Goal: Task Accomplishment & Management: Manage account settings

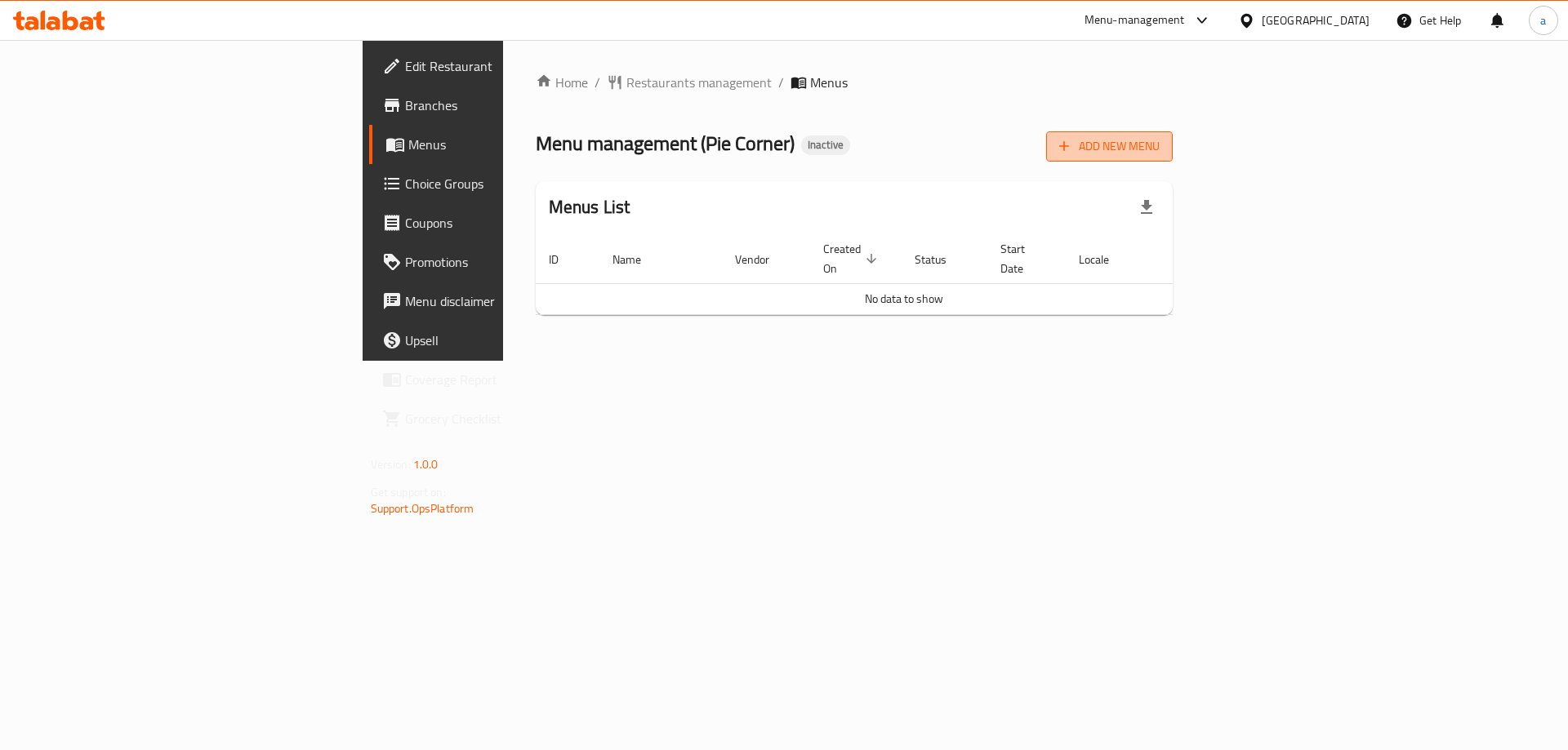
click at [1159, 148] on span "Add New Menu" at bounding box center [1110, 146] width 101 height 21
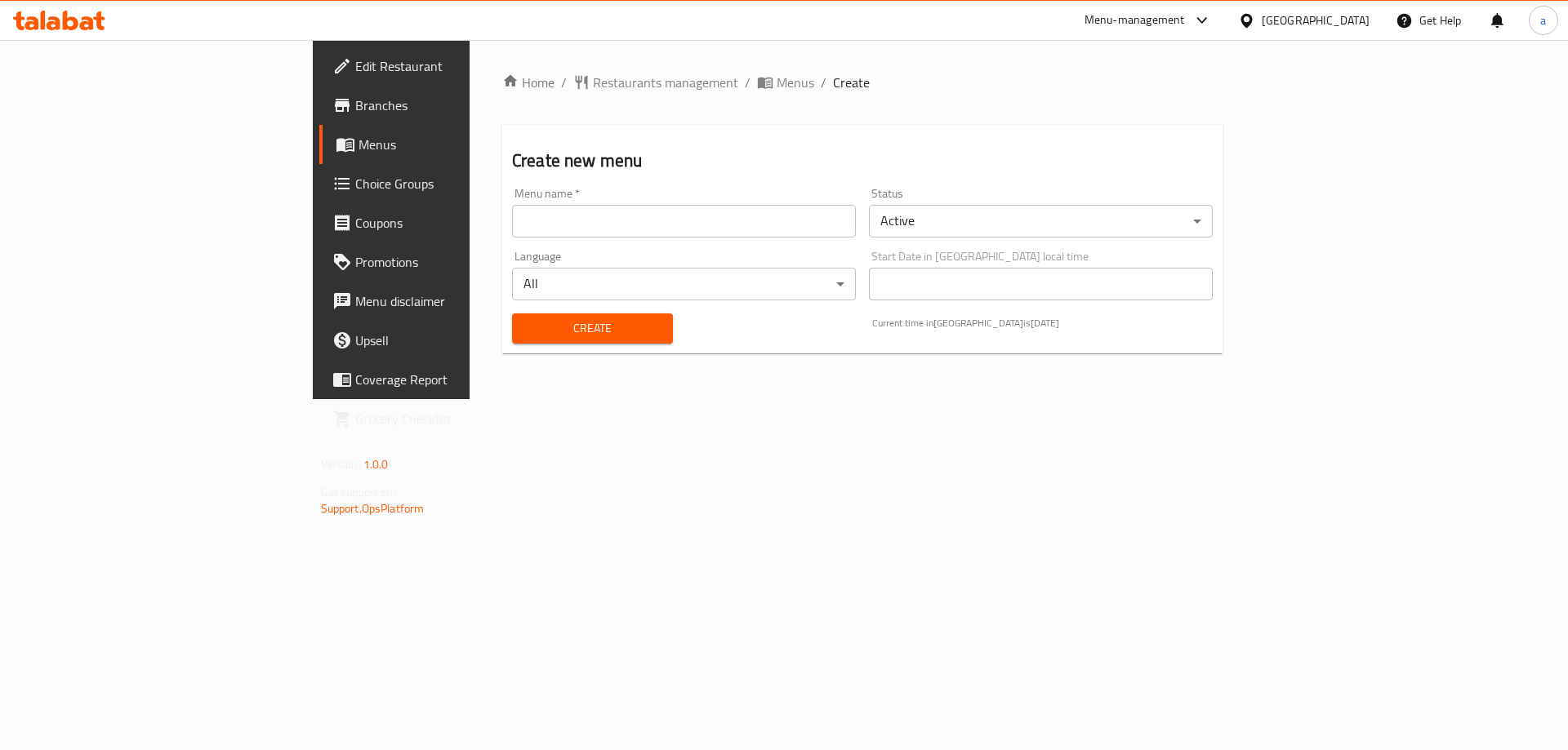
click at [512, 216] on input "text" at bounding box center [684, 220] width 344 height 33
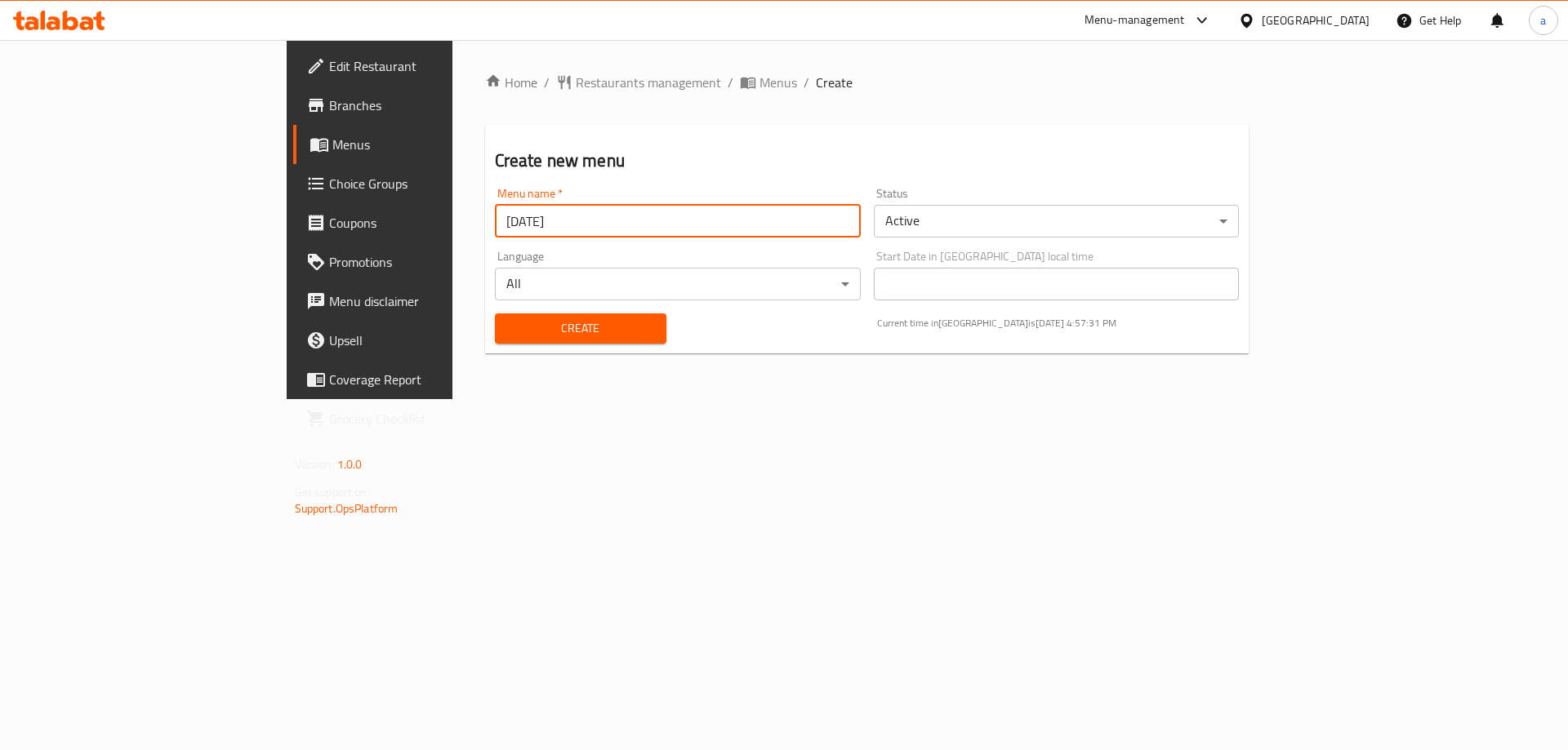
type input "[DATE]"
click at [495, 313] on button "Create" at bounding box center [581, 328] width 172 height 31
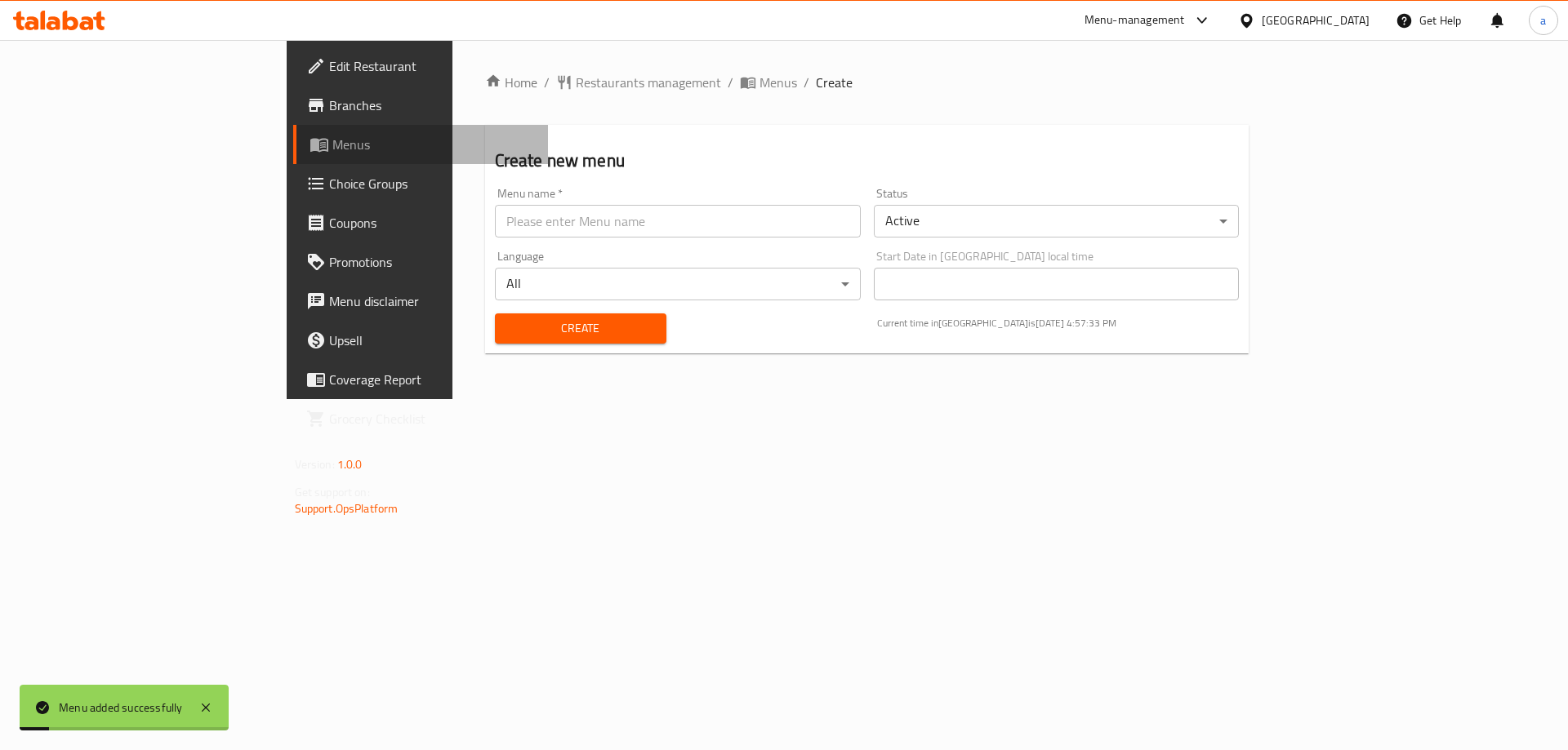
click at [332, 151] on span "Menus" at bounding box center [434, 144] width 204 height 20
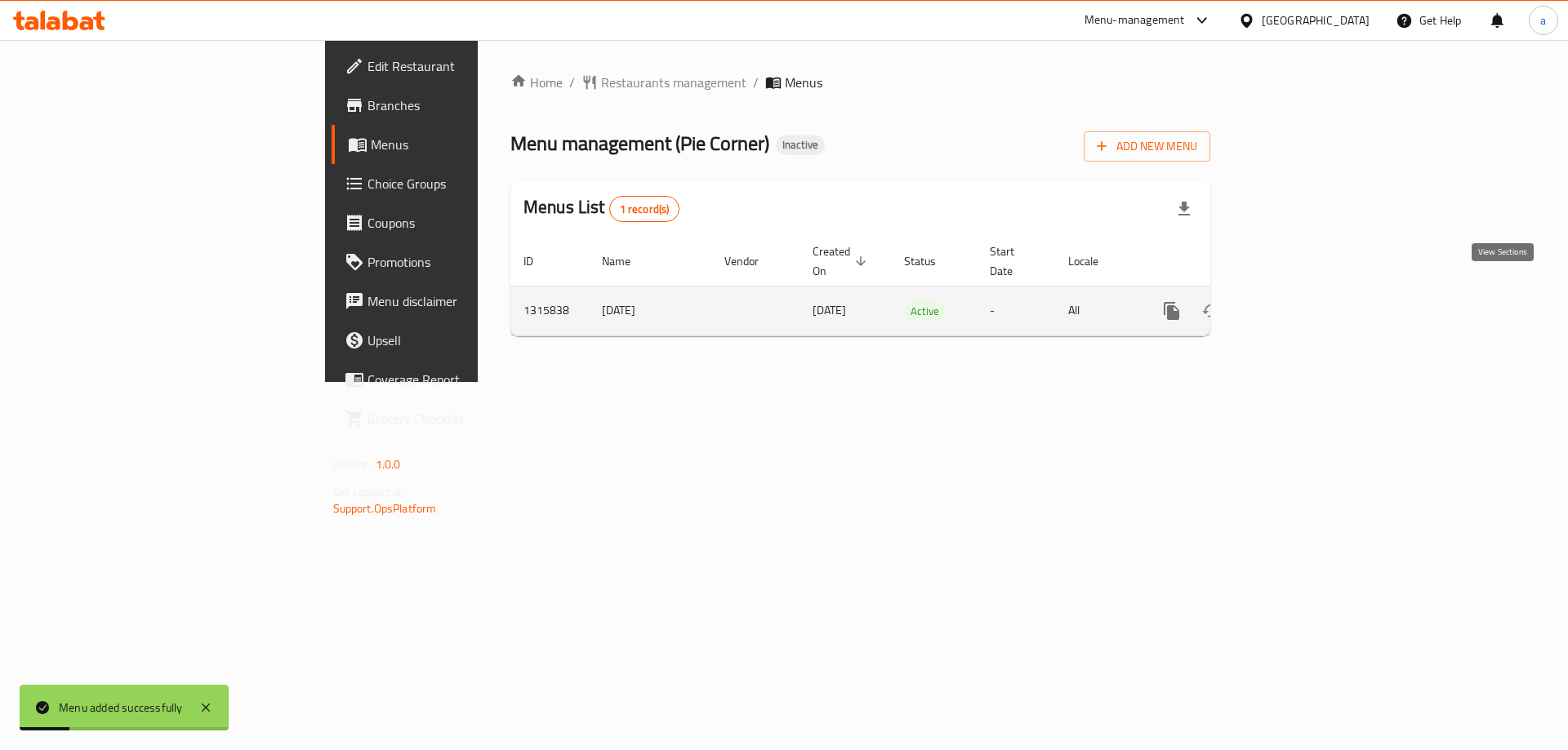
click at [1299, 301] on icon "enhanced table" at bounding box center [1289, 311] width 20 height 20
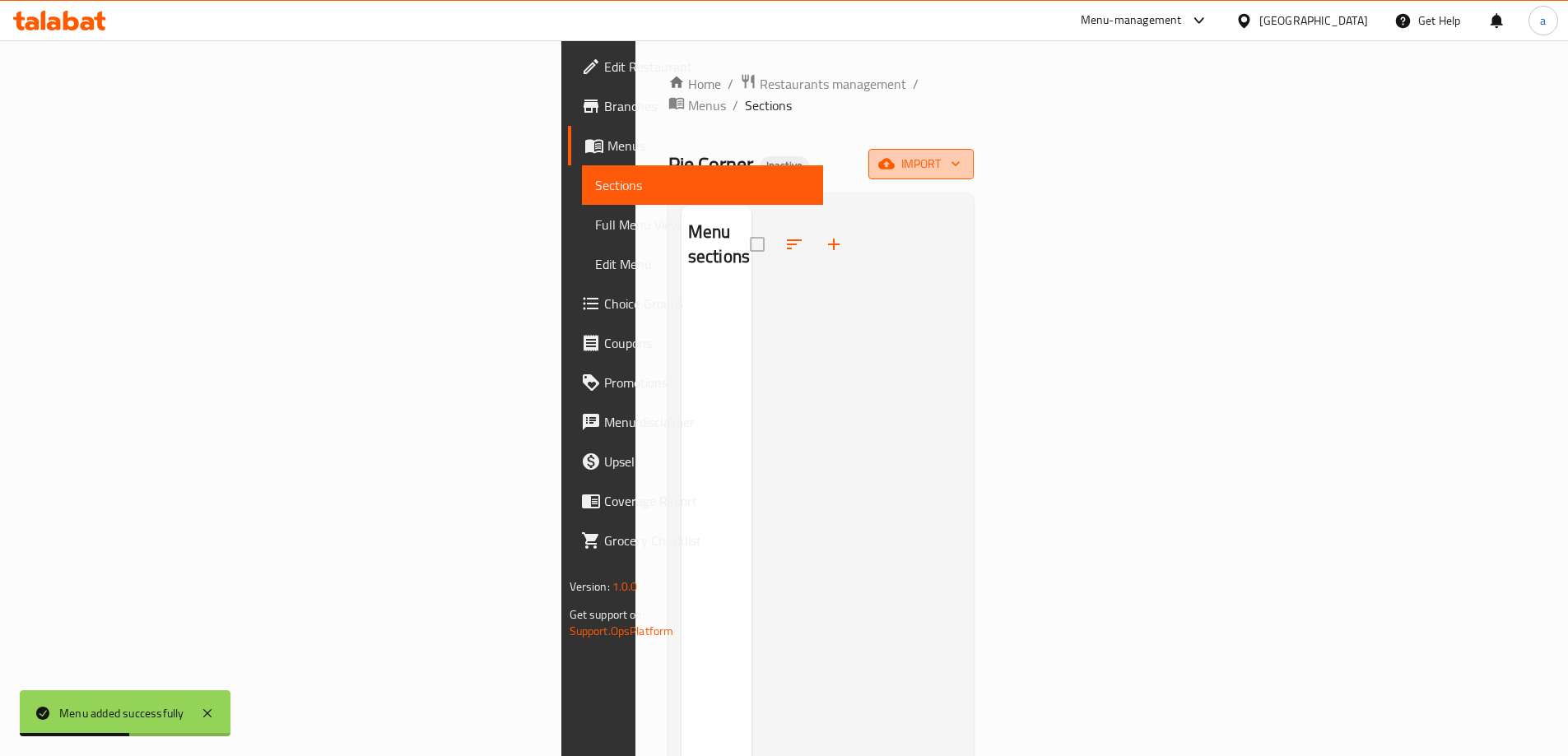
click at [974, 153] on button "import" at bounding box center [921, 164] width 106 height 31
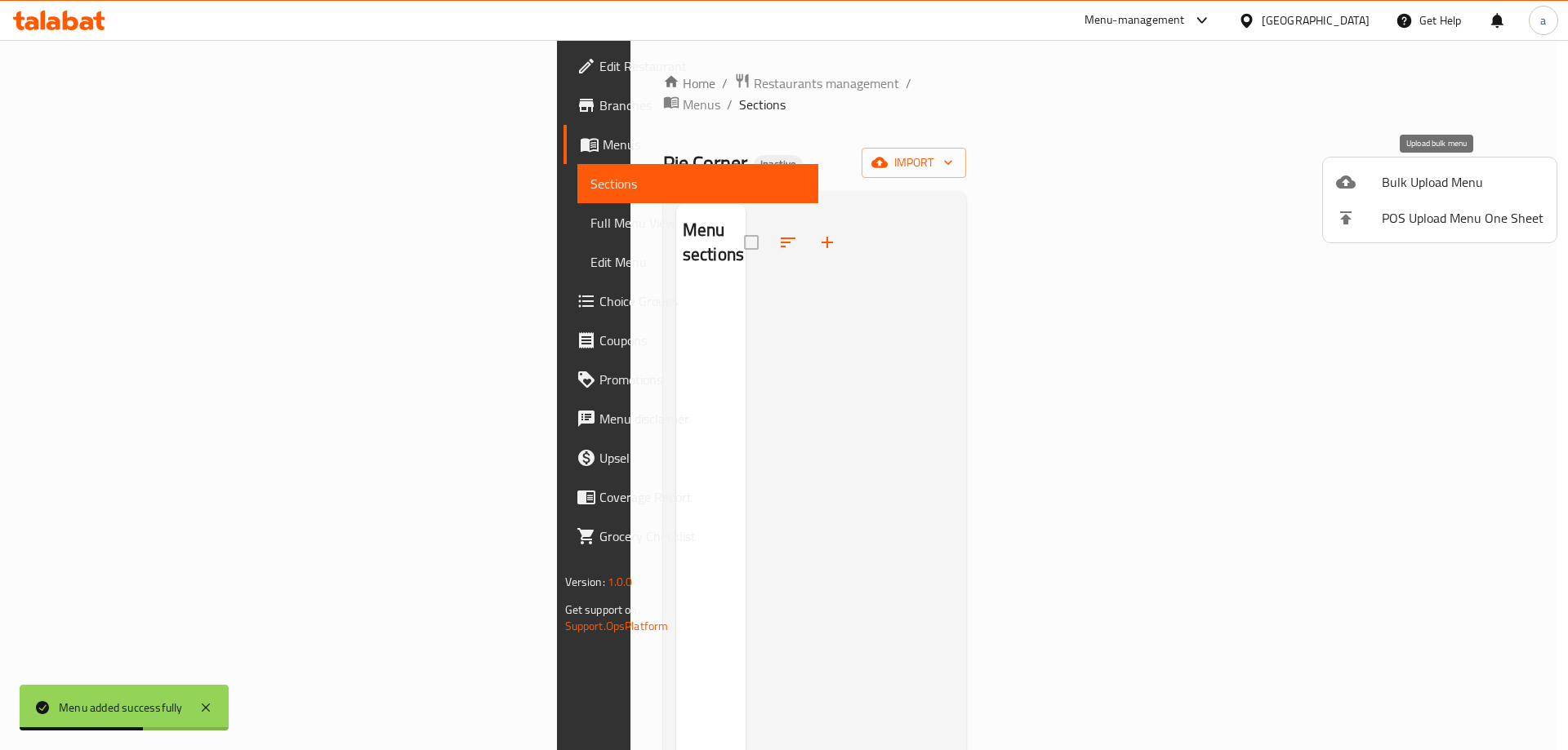
click at [1324, 182] on li "Bulk Upload Menu" at bounding box center [1440, 182] width 233 height 36
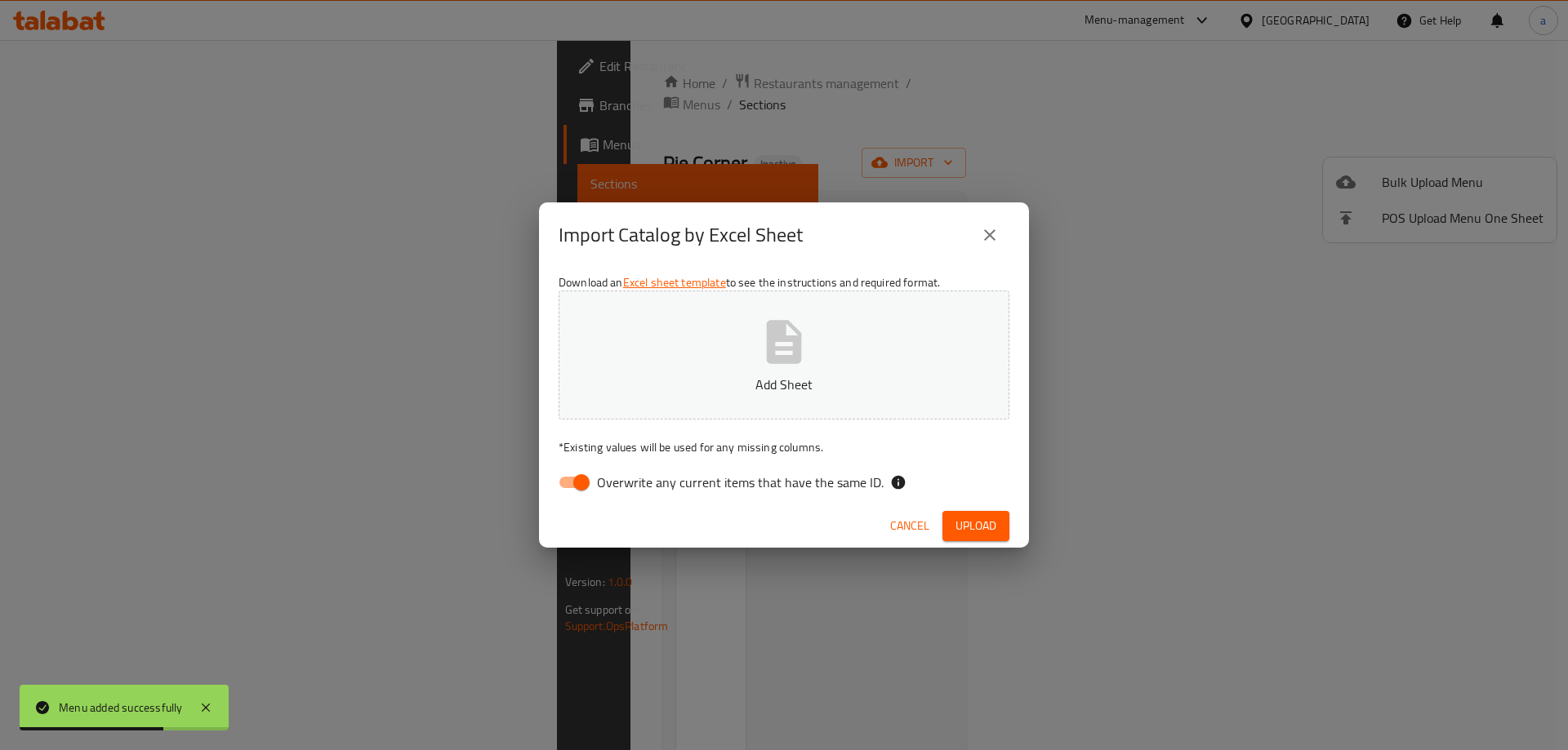
click at [580, 482] on input "Overwrite any current items that have the same ID." at bounding box center [581, 482] width 93 height 31
checkbox input "false"
click at [675, 365] on button "Add Sheet" at bounding box center [784, 355] width 451 height 129
click at [962, 513] on button "Upload" at bounding box center [976, 526] width 67 height 31
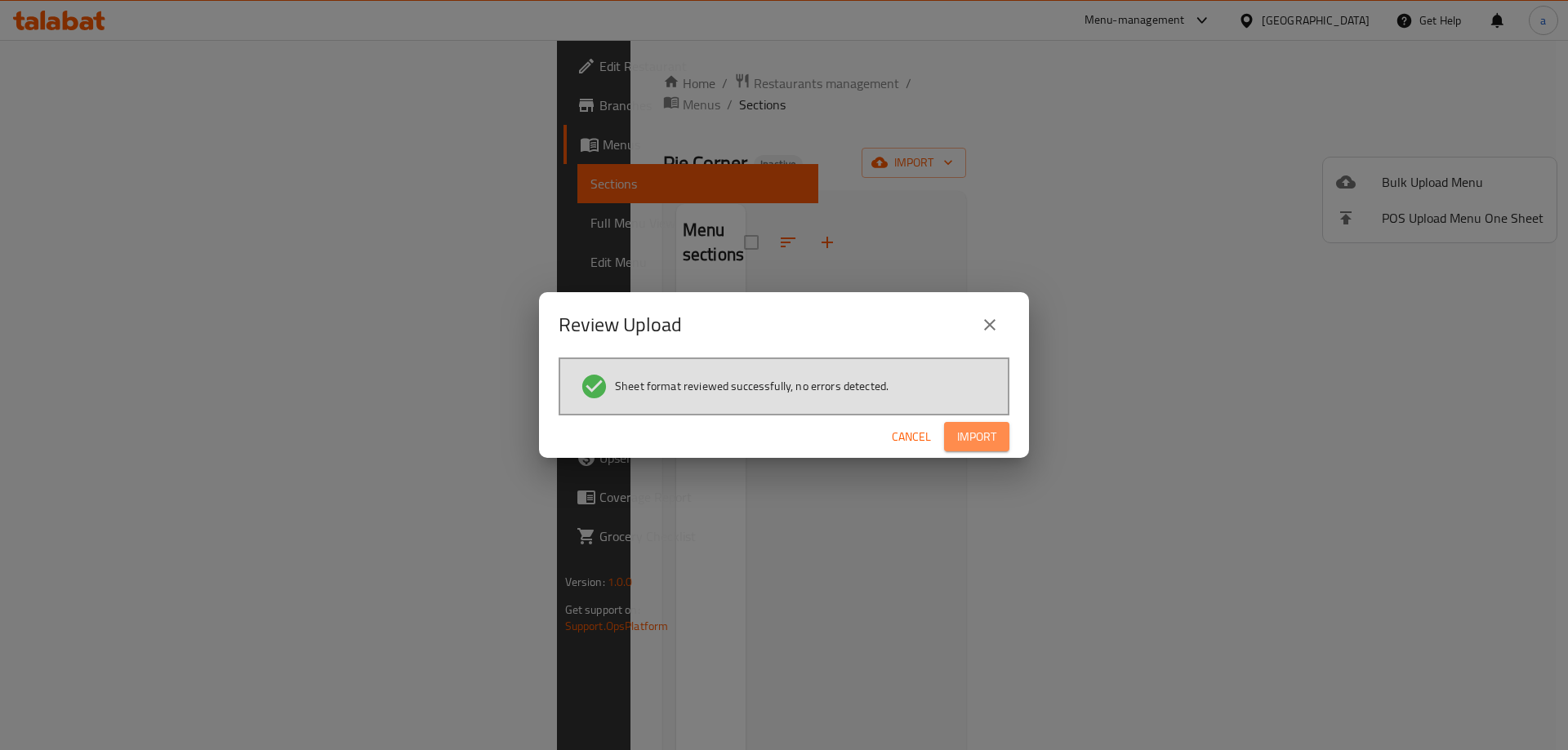
click at [980, 444] on span "Import" at bounding box center [977, 437] width 40 height 21
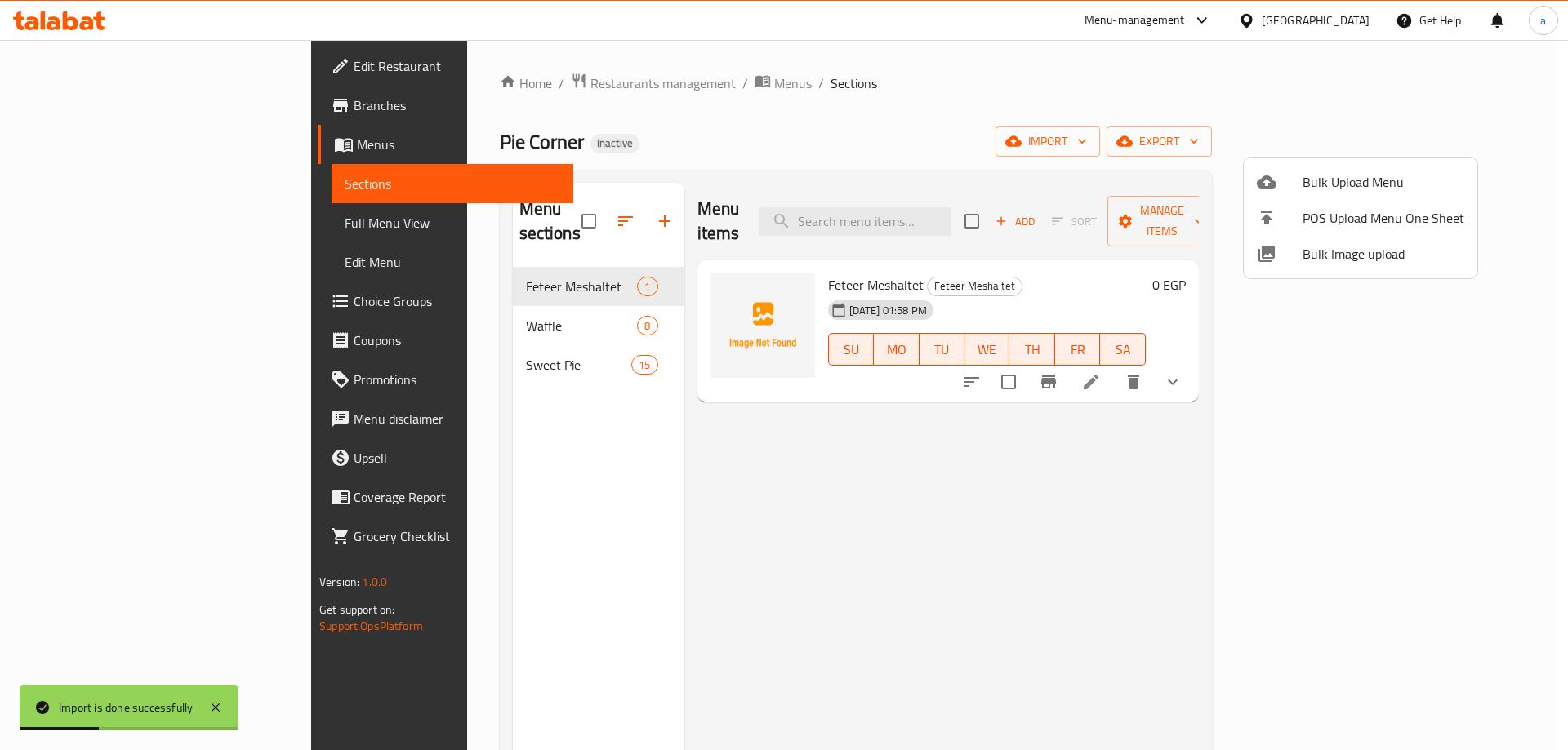
click at [867, 482] on div at bounding box center [784, 375] width 1568 height 750
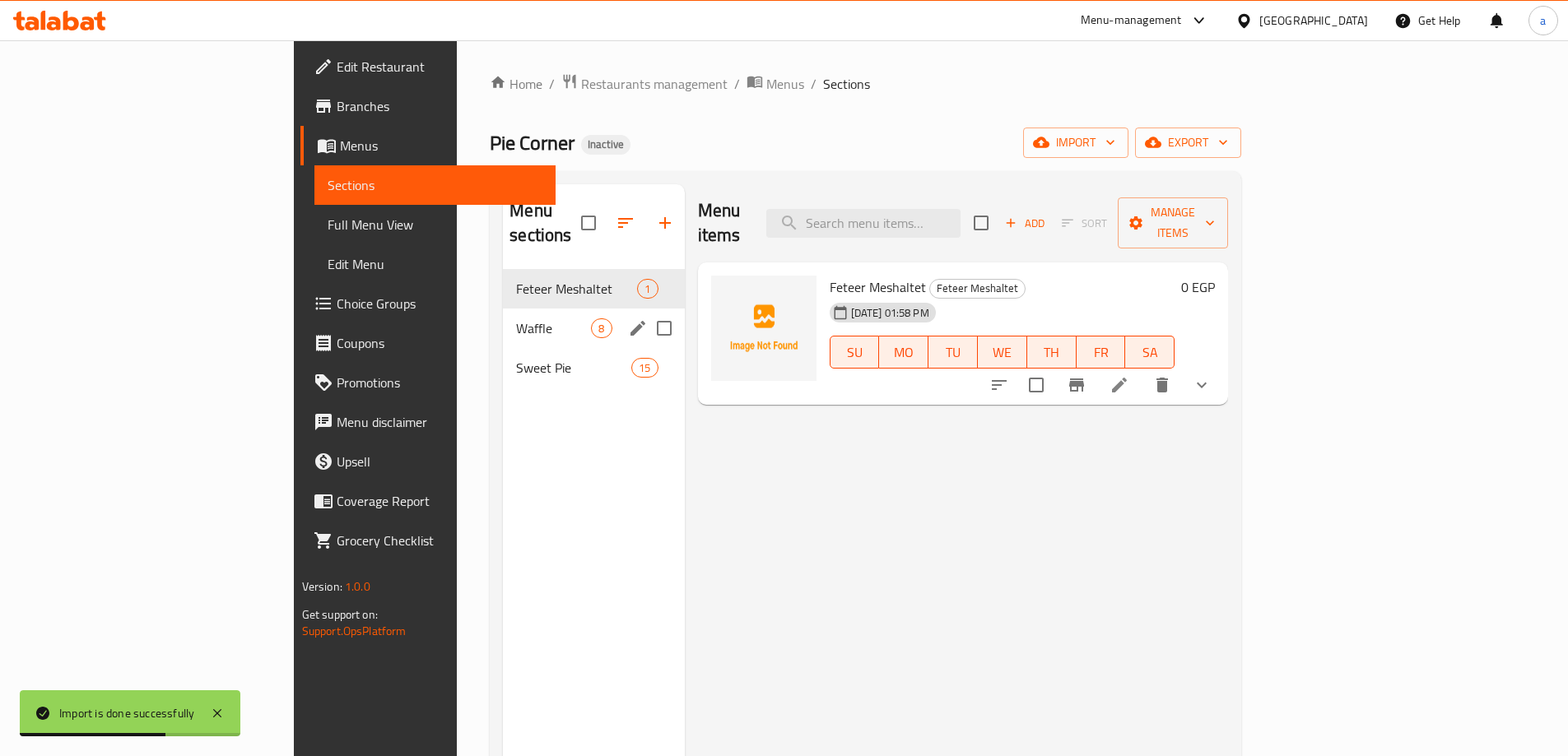
click at [516, 319] on span "Waffle" at bounding box center [553, 329] width 75 height 20
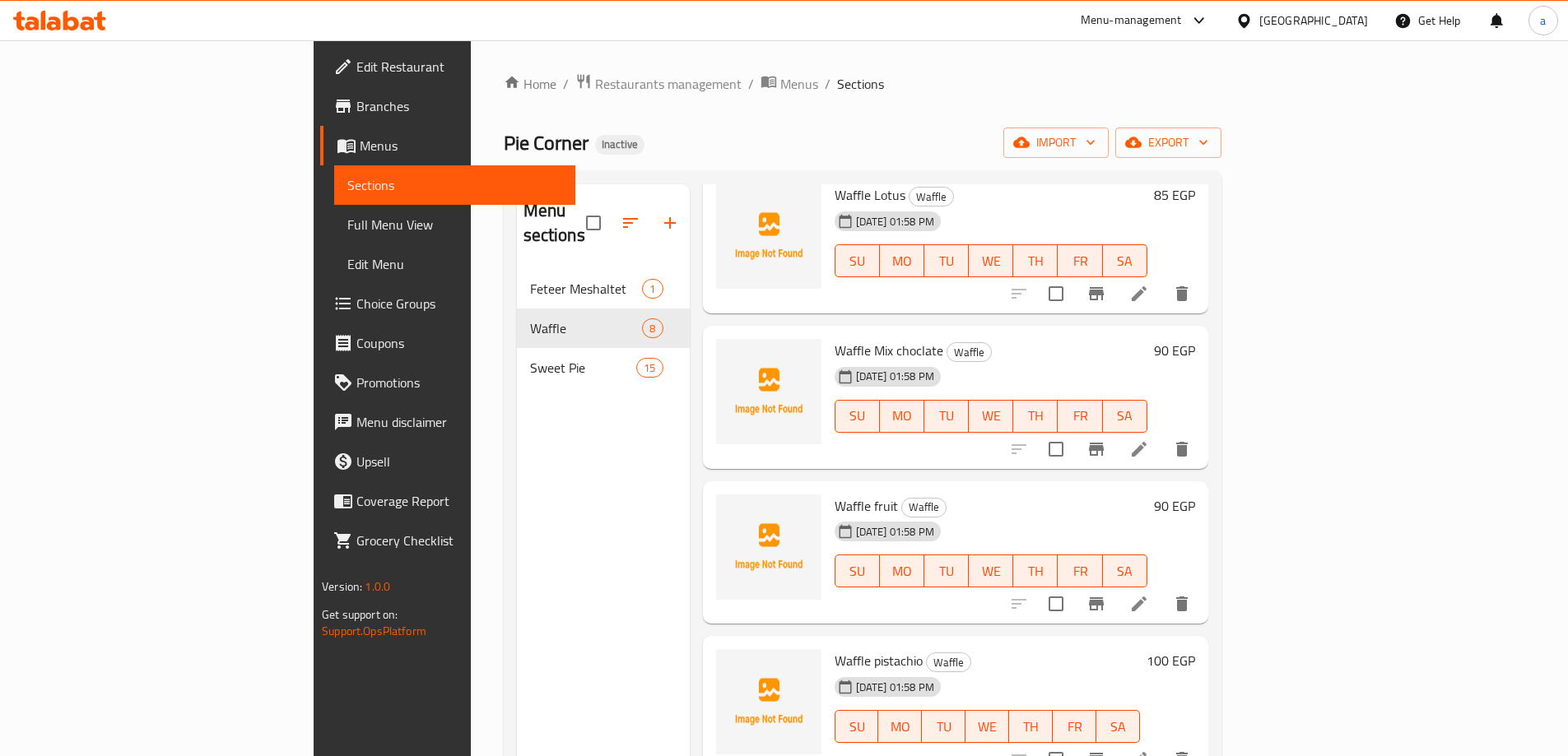
scroll to position [494, 0]
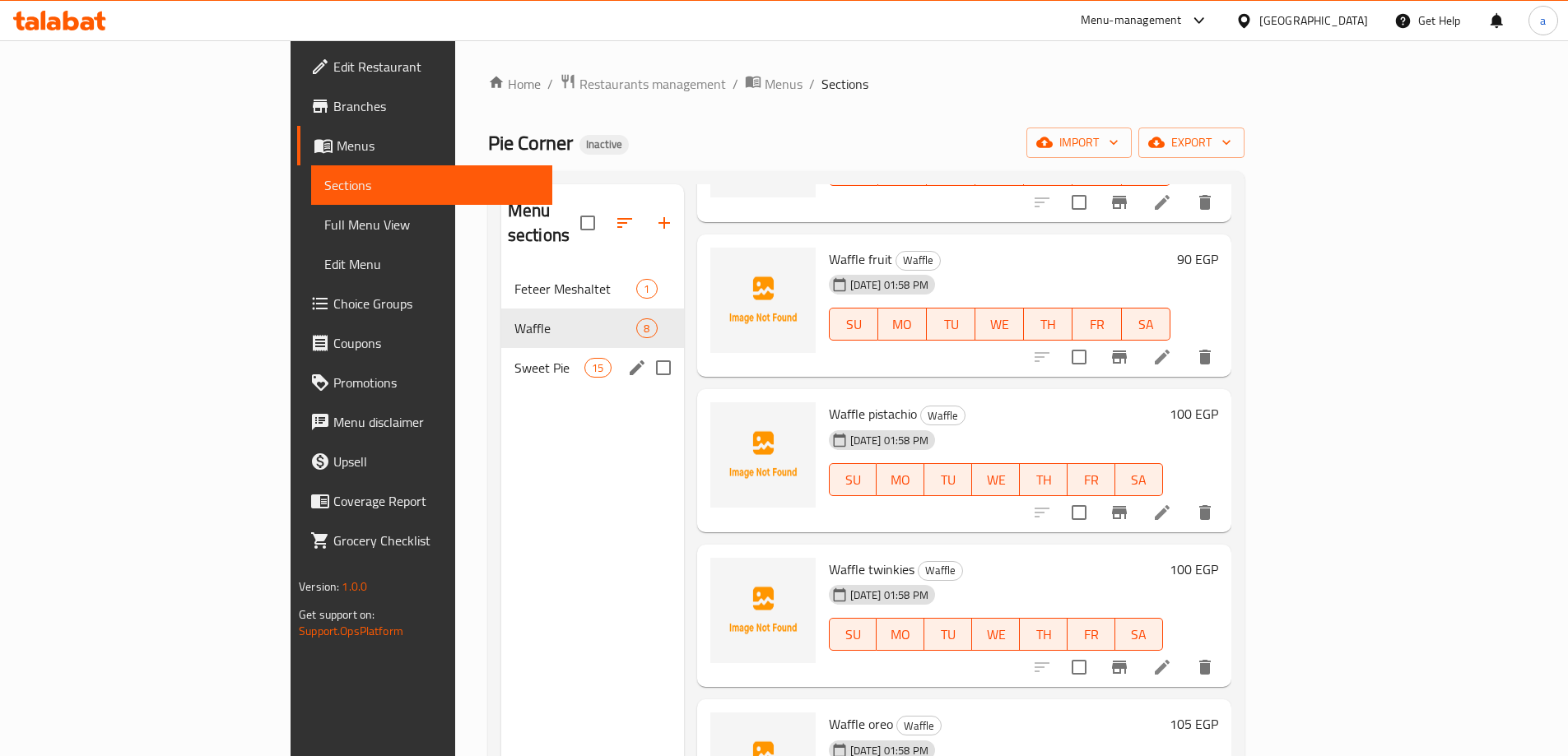
click at [514, 358] on span "Sweet Pie" at bounding box center [549, 368] width 70 height 20
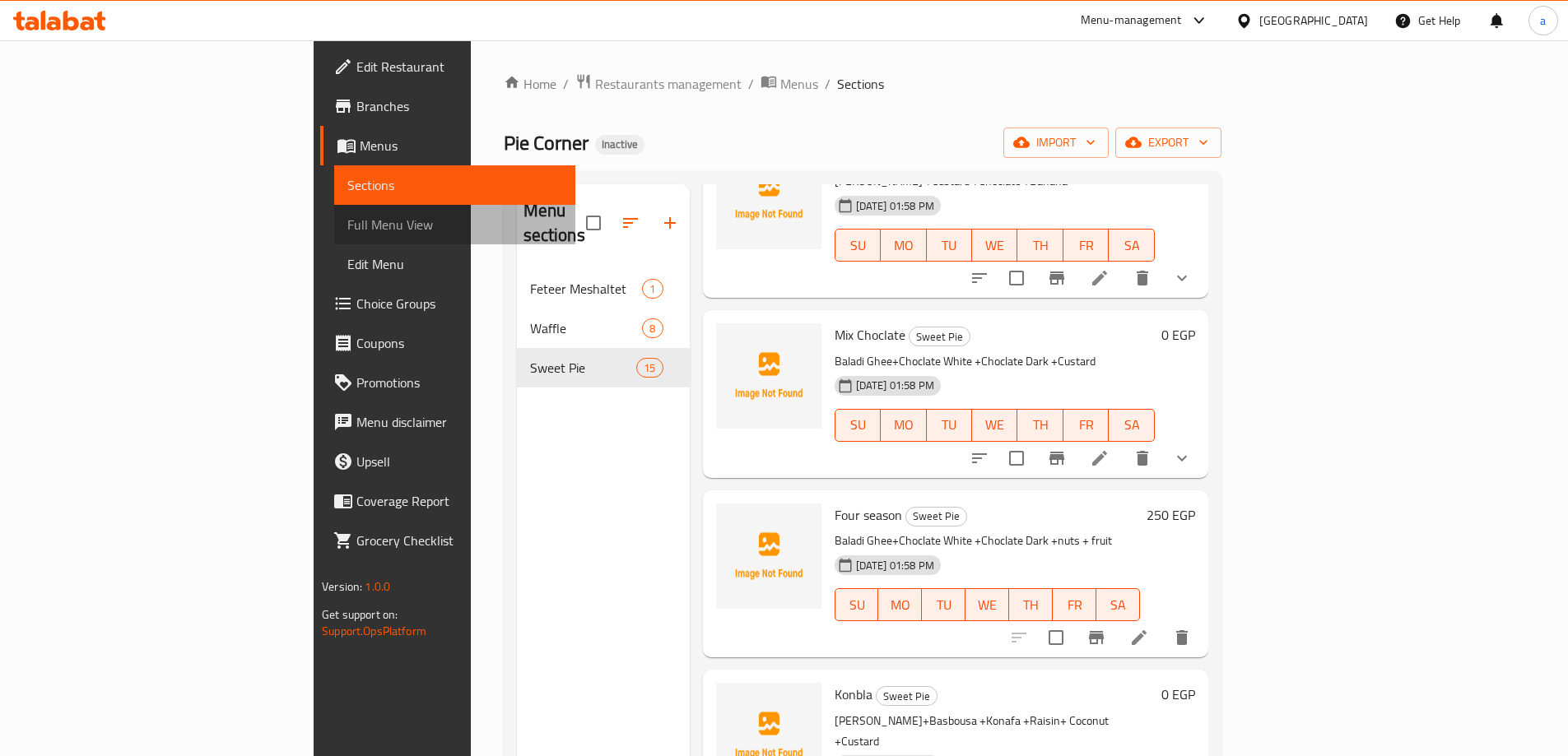
click at [348, 216] on span "Full Menu View" at bounding box center [455, 225] width 215 height 20
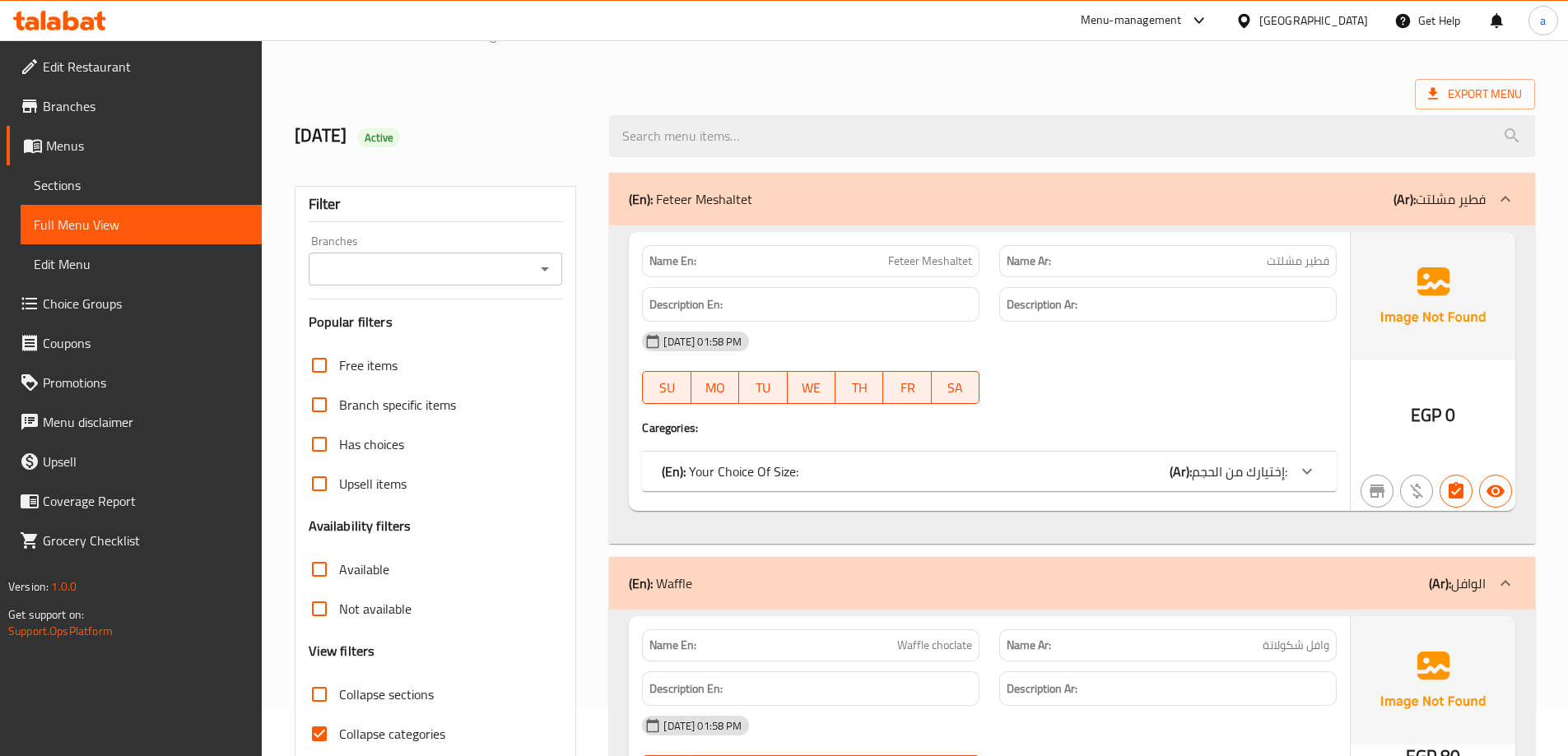
scroll to position [330, 0]
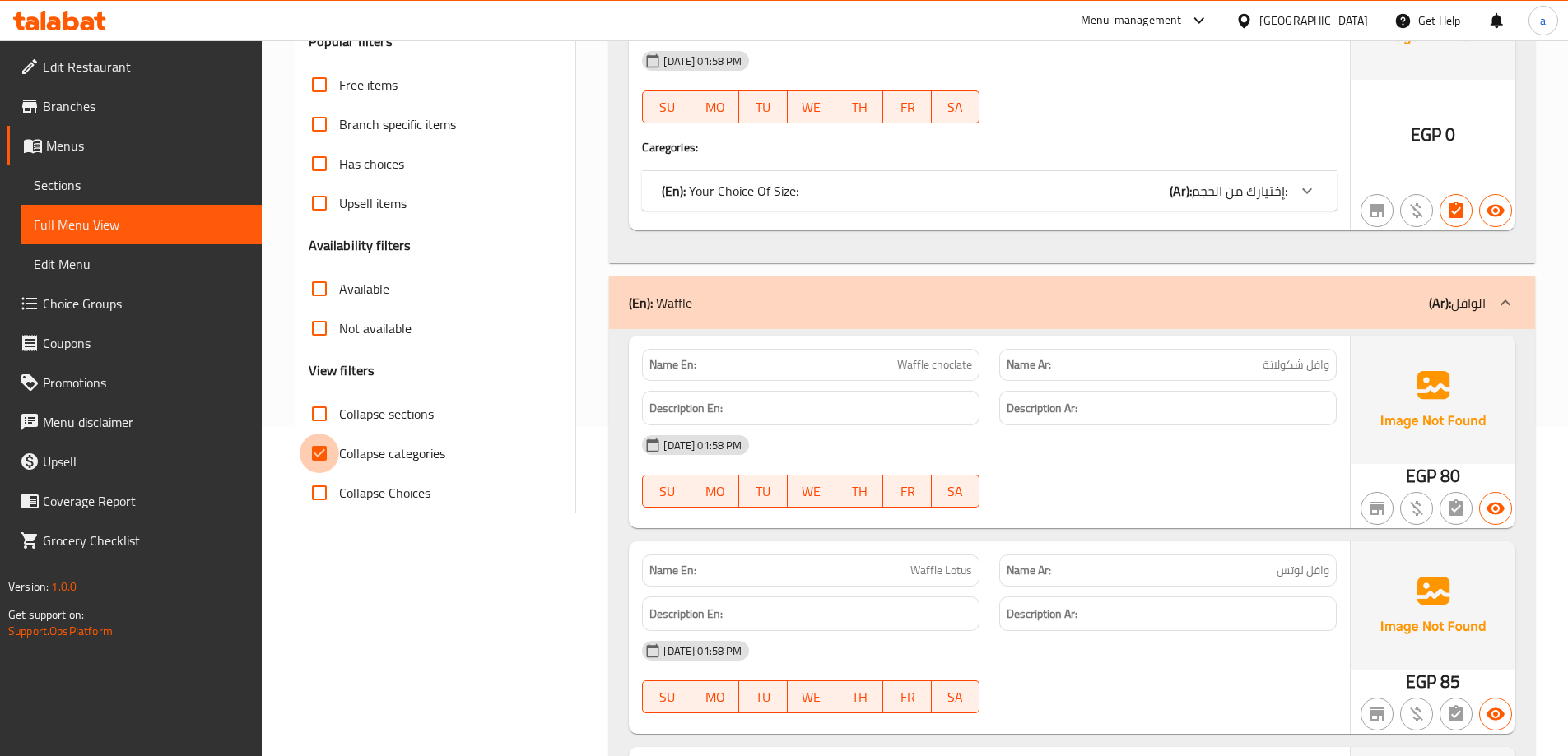
click at [322, 438] on input "Collapse categories" at bounding box center [320, 454] width 40 height 40
checkbox input "false"
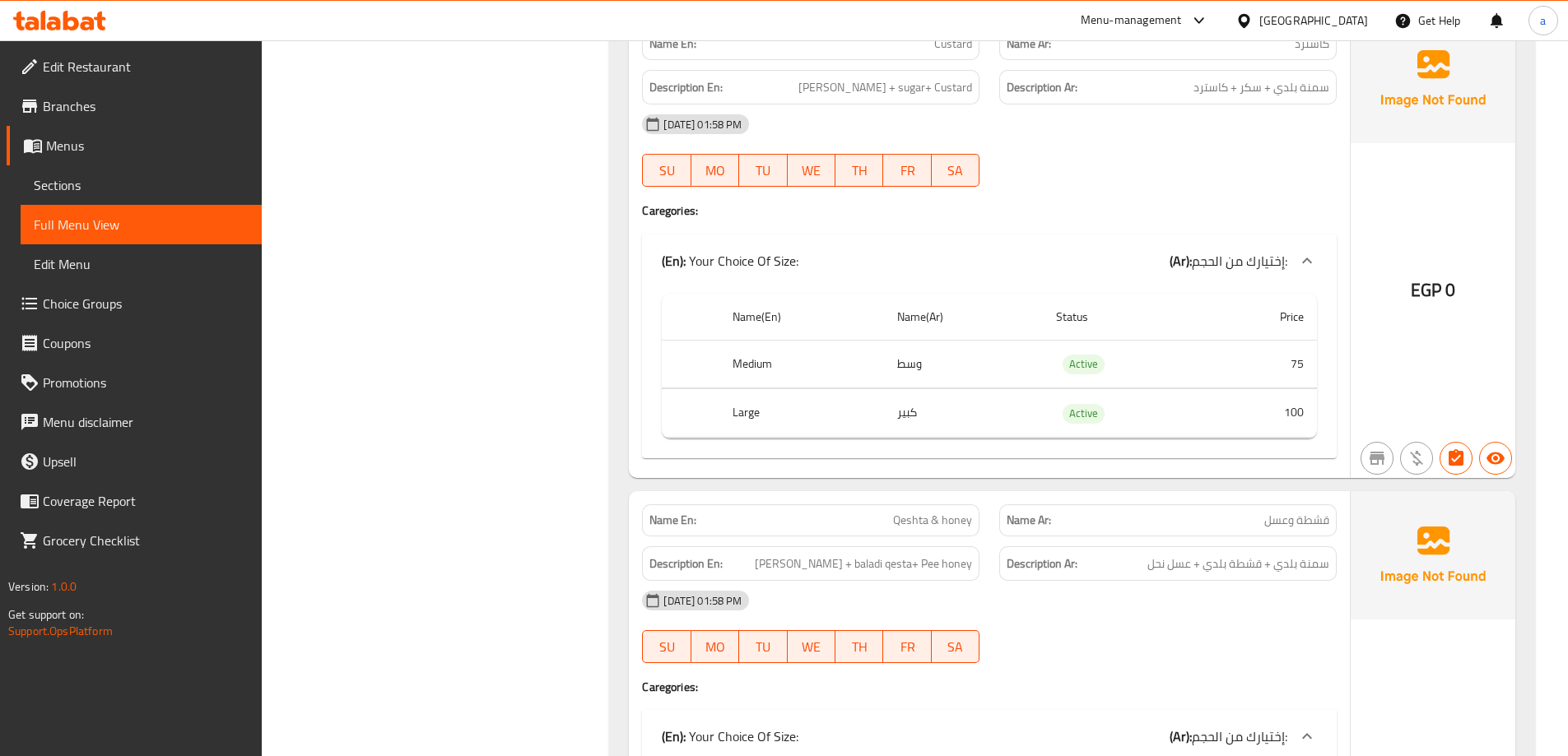
scroll to position [3293, 0]
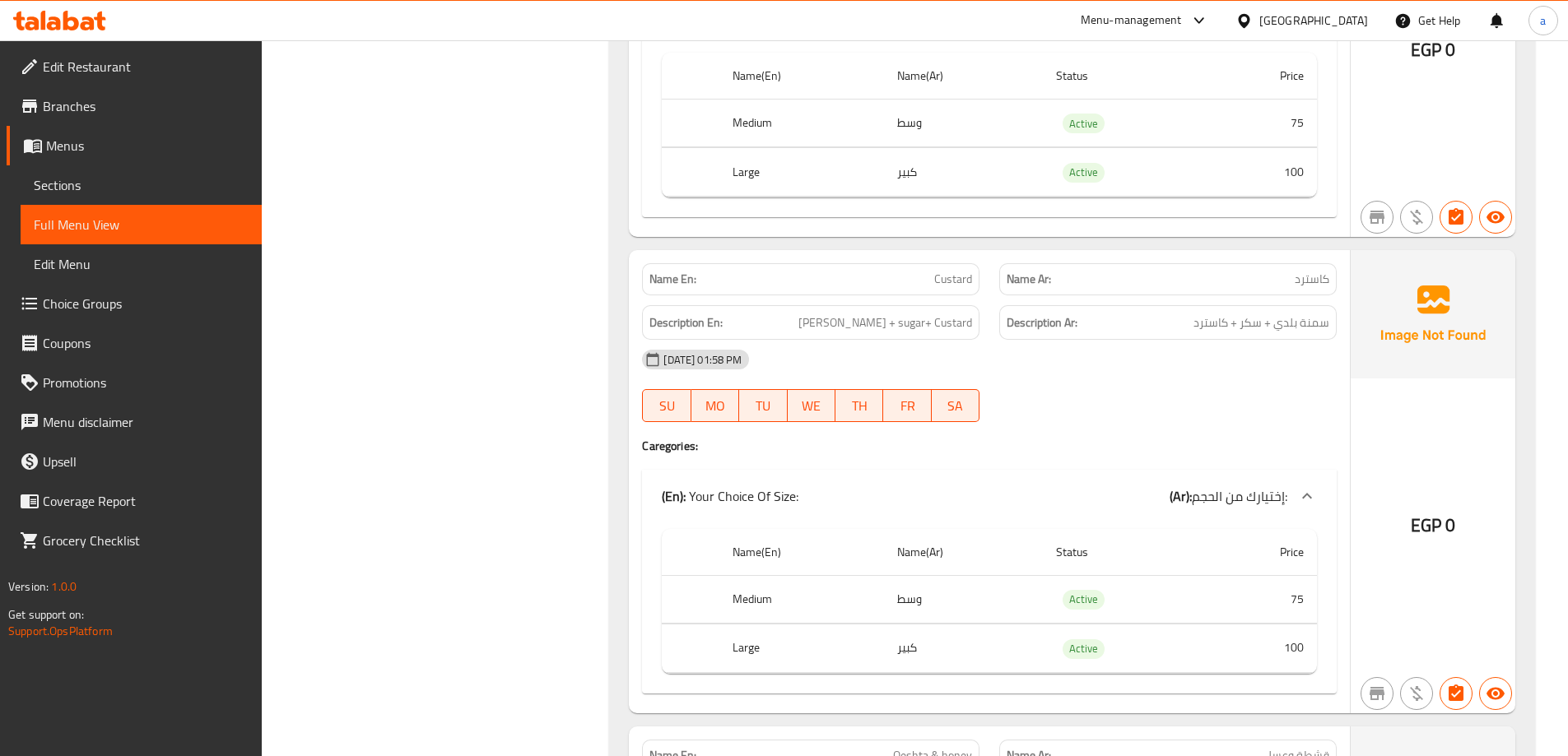
click at [112, 304] on span "Choice Groups" at bounding box center [145, 304] width 206 height 20
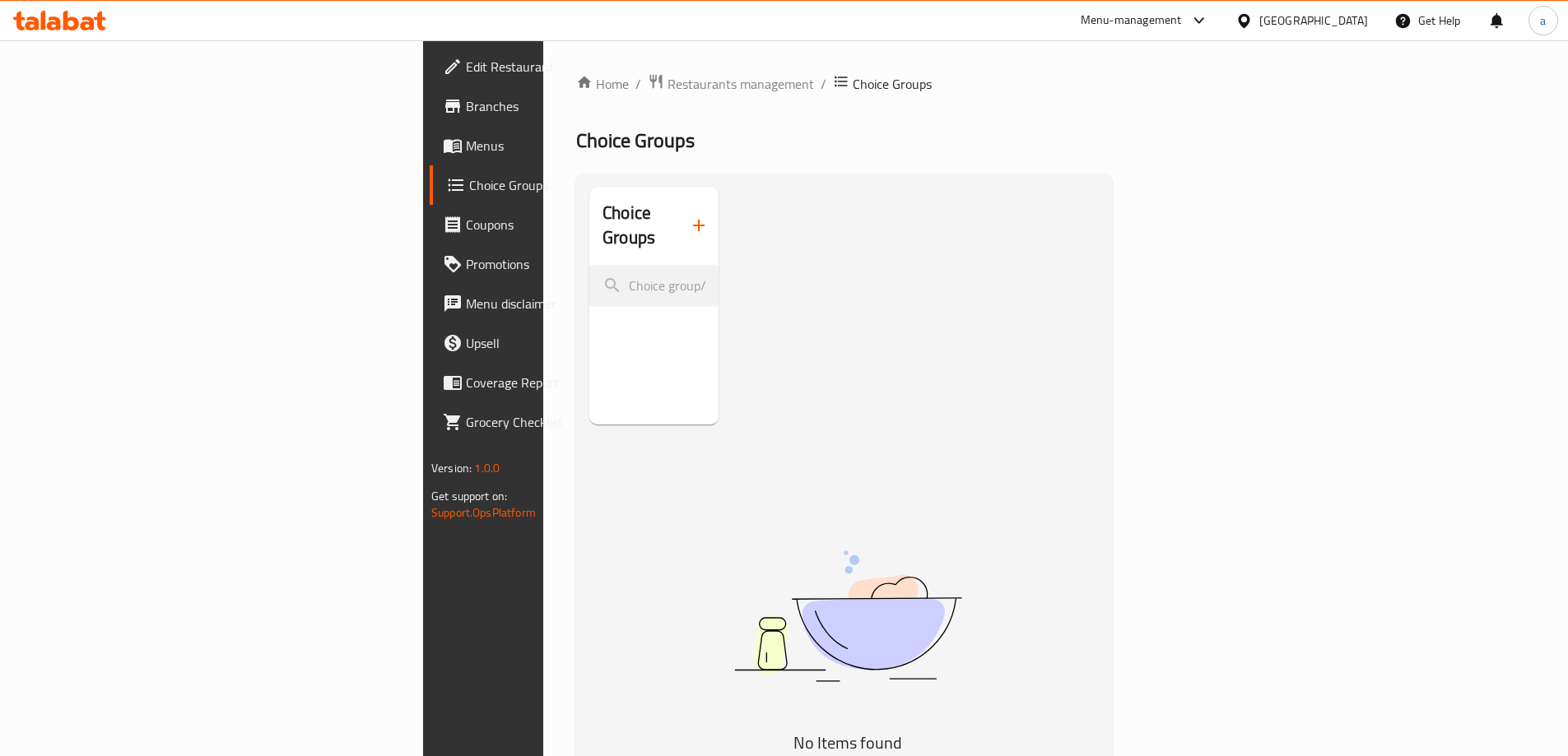
click at [594, 214] on div at bounding box center [784, 378] width 1568 height 756
click at [689, 216] on icon "button" at bounding box center [699, 226] width 20 height 20
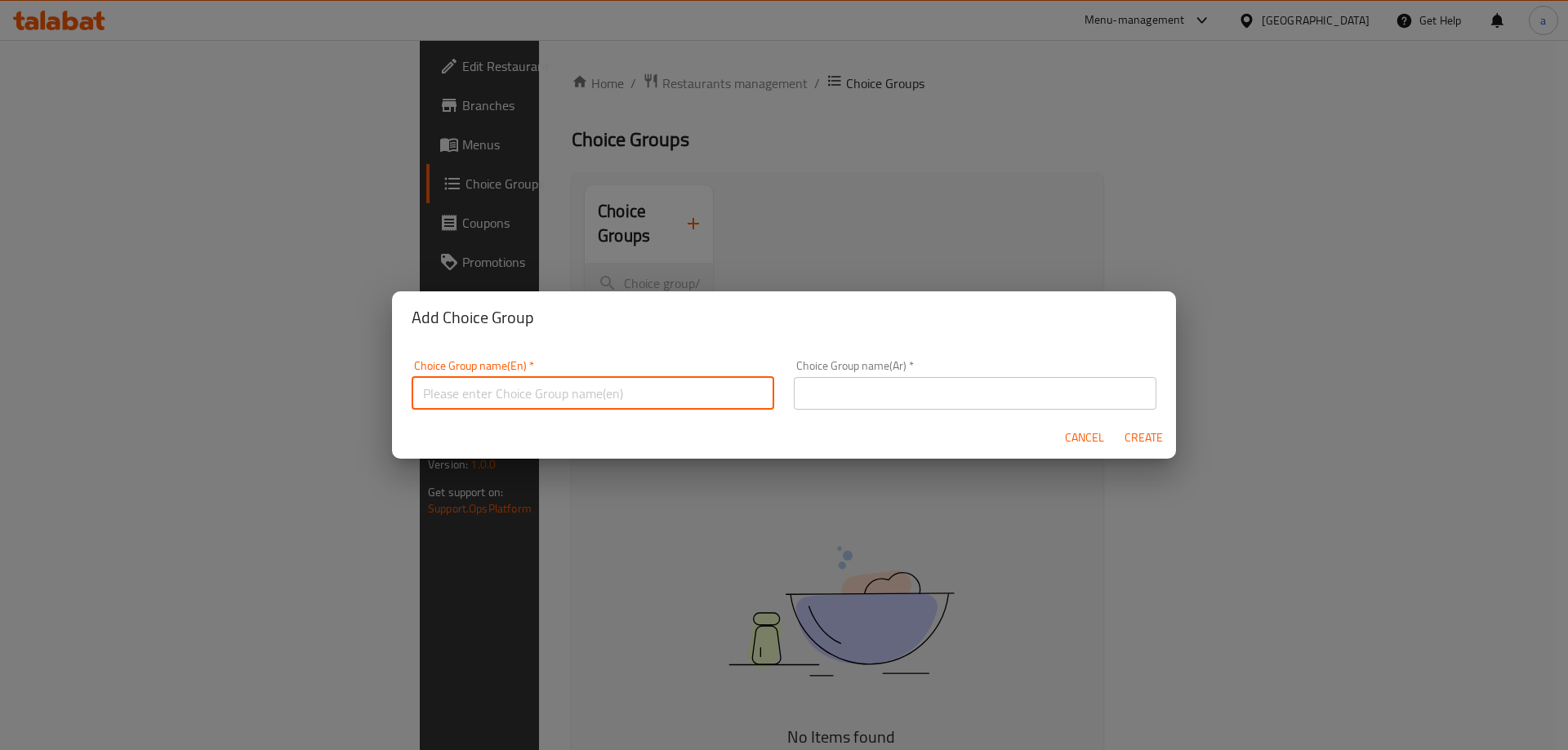
click at [498, 400] on input "text" at bounding box center [592, 393] width 363 height 33
type input "ش"
type input "Add On's:"
click at [866, 369] on div "Choice Group name(Ar)   * Choice Group name(Ar) *" at bounding box center [974, 384] width 363 height 49
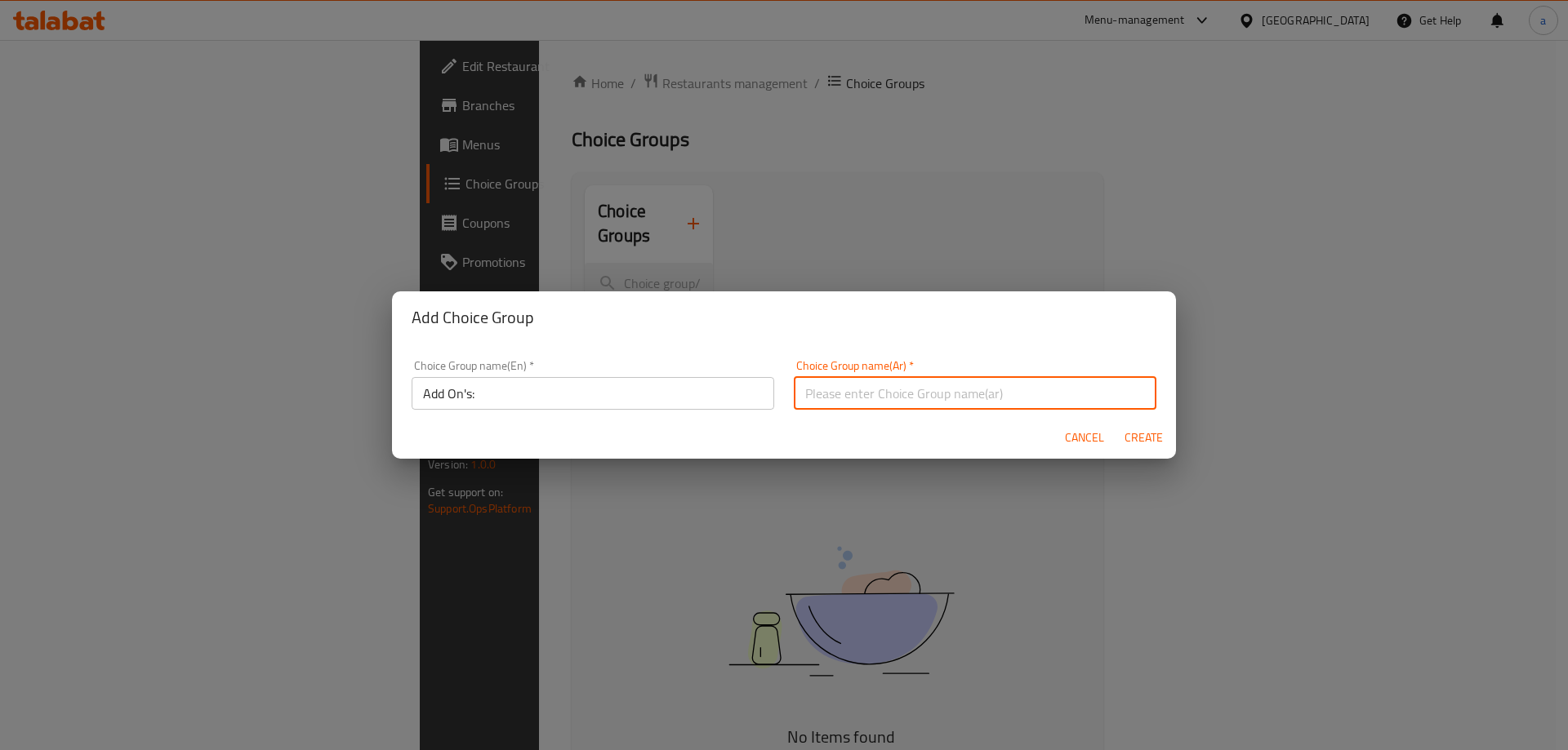
click at [866, 388] on input "text" at bounding box center [974, 393] width 363 height 33
type input "اضافات:"
click at [1138, 431] on span "Create" at bounding box center [1143, 438] width 40 height 21
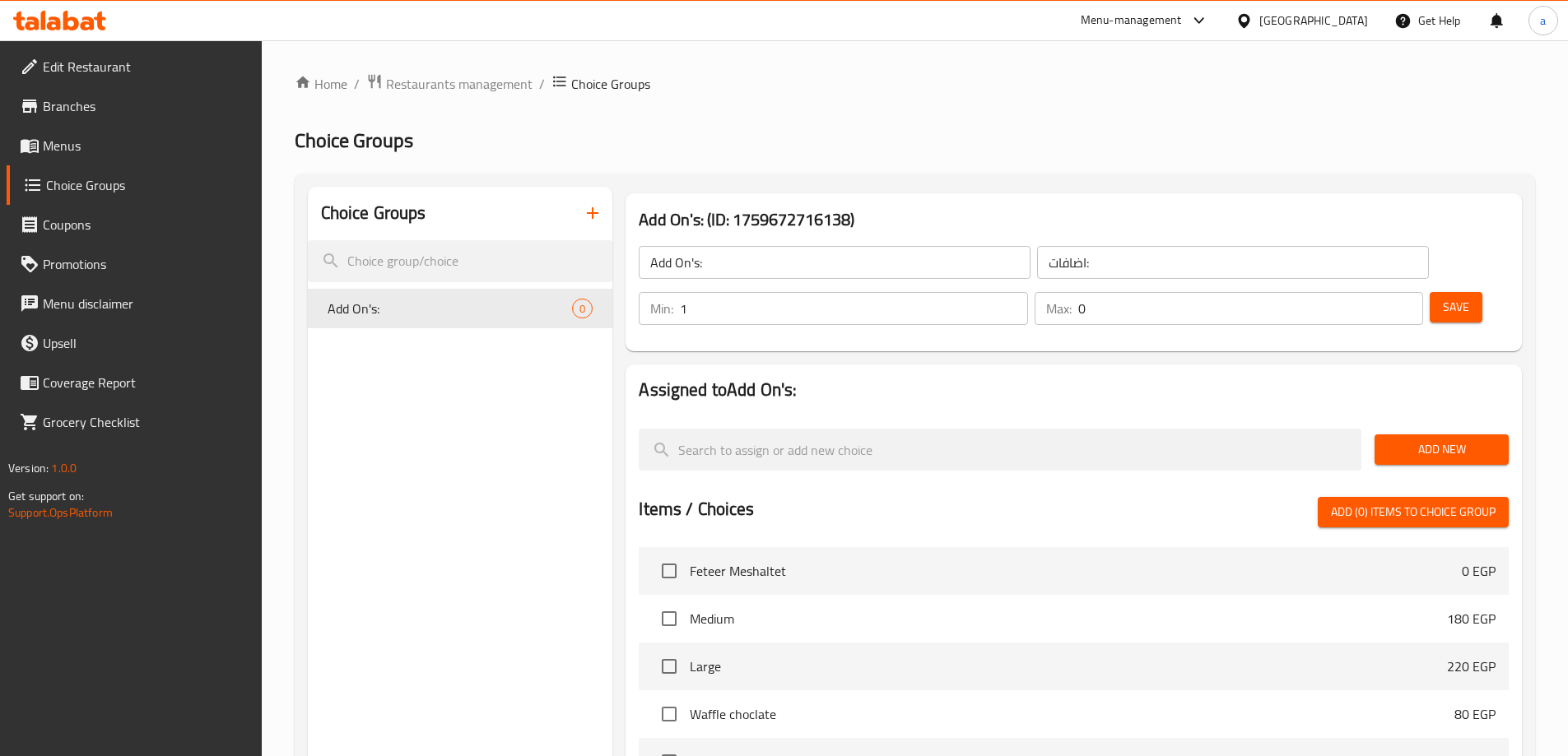
click at [1027, 292] on input "1" at bounding box center [854, 308] width 348 height 33
type input "0"
click at [1027, 292] on input "0" at bounding box center [854, 308] width 348 height 33
click at [1412, 434] on button "Add New" at bounding box center [1441, 449] width 134 height 31
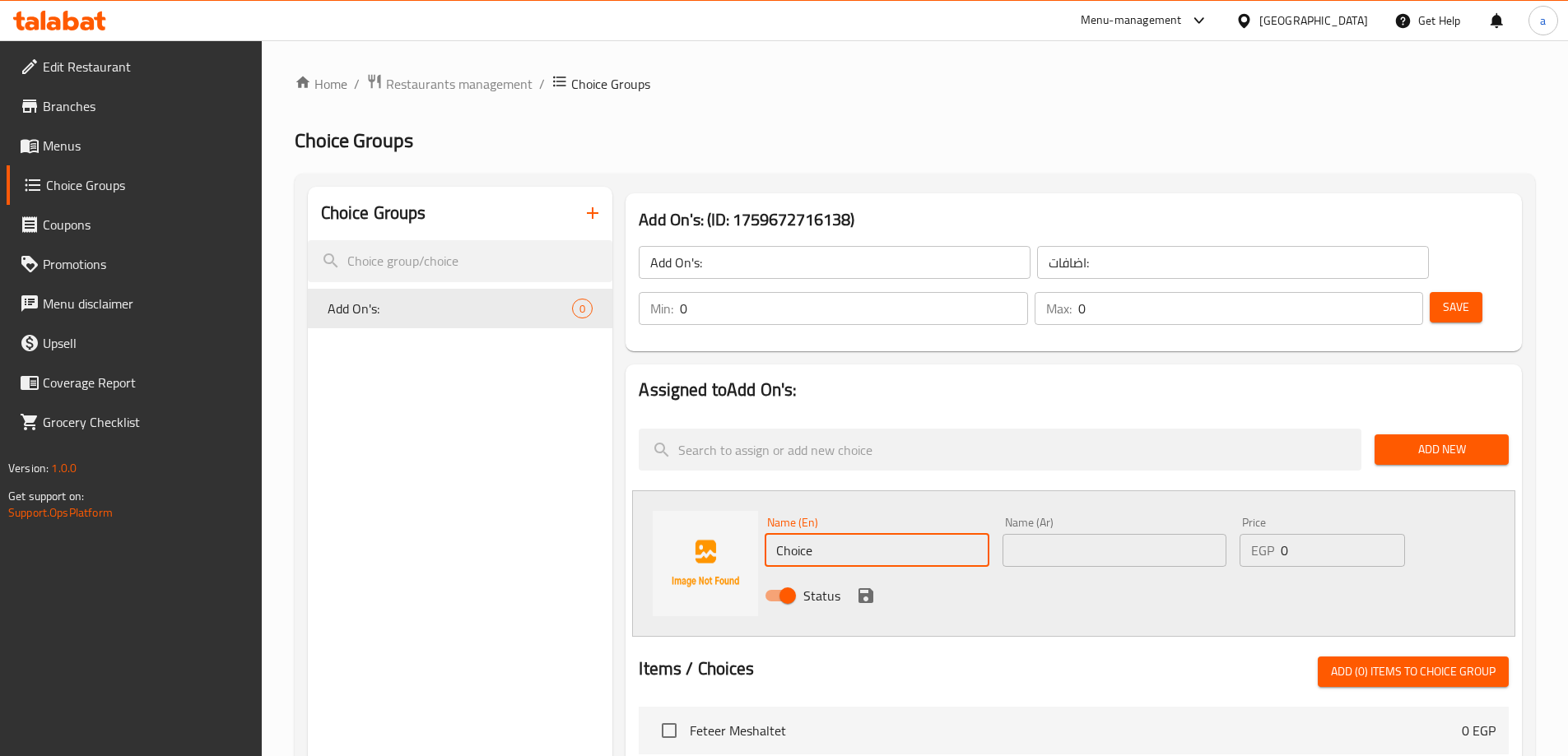
click at [863, 534] on input "Choice" at bounding box center [877, 550] width 224 height 33
click at [813, 534] on input "add Qesta" at bounding box center [877, 550] width 224 height 33
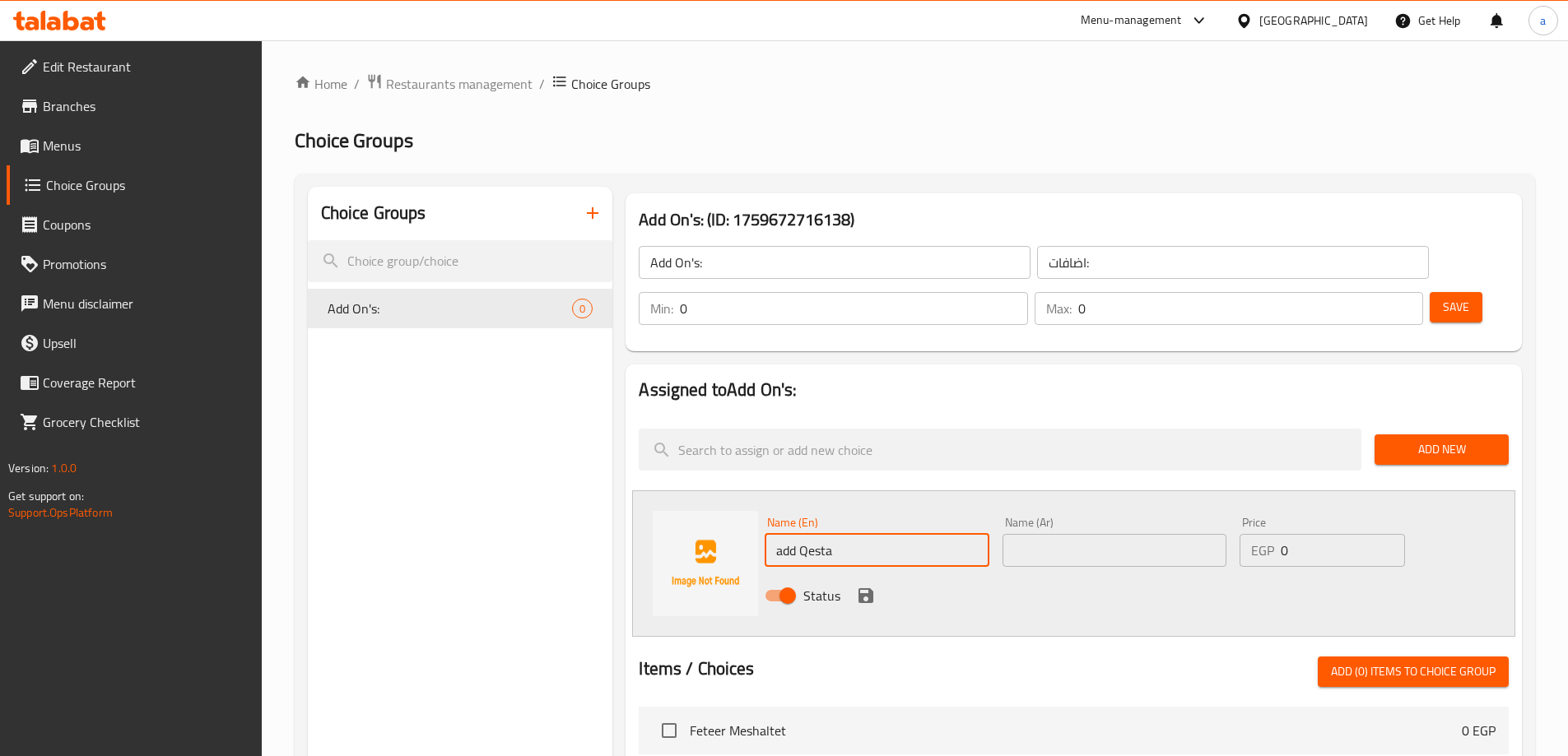
paste input "h"
type input "add Qeshta"
click at [1129, 534] on input "text" at bounding box center [1115, 550] width 224 height 33
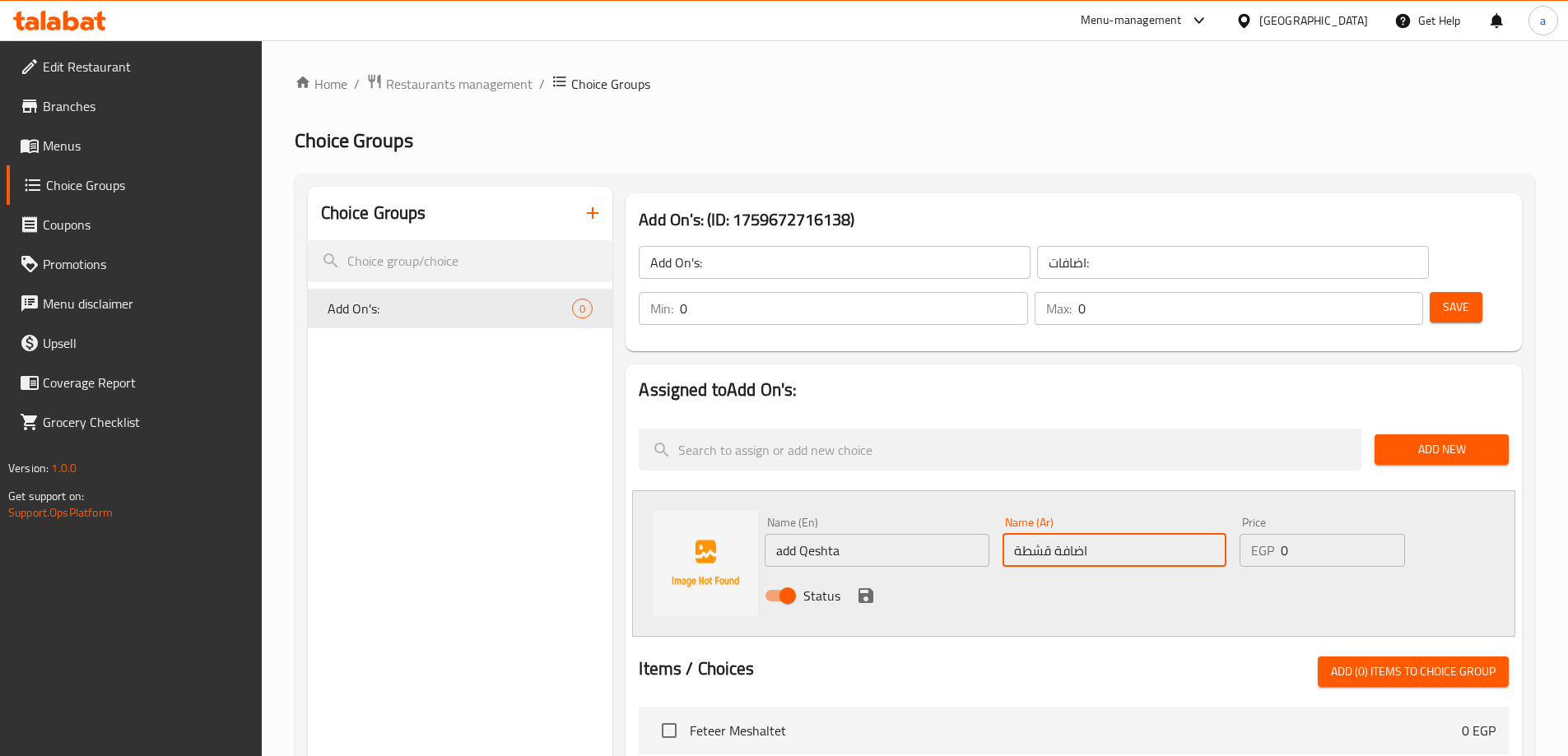
type input "اضافة قشطة"
click at [1316, 534] on input "0" at bounding box center [1343, 550] width 124 height 33
drag, startPoint x: 1312, startPoint y: 505, endPoint x: 1254, endPoint y: 507, distance: 58.0
click at [1254, 534] on div "EGP 0 Price" at bounding box center [1322, 550] width 164 height 33
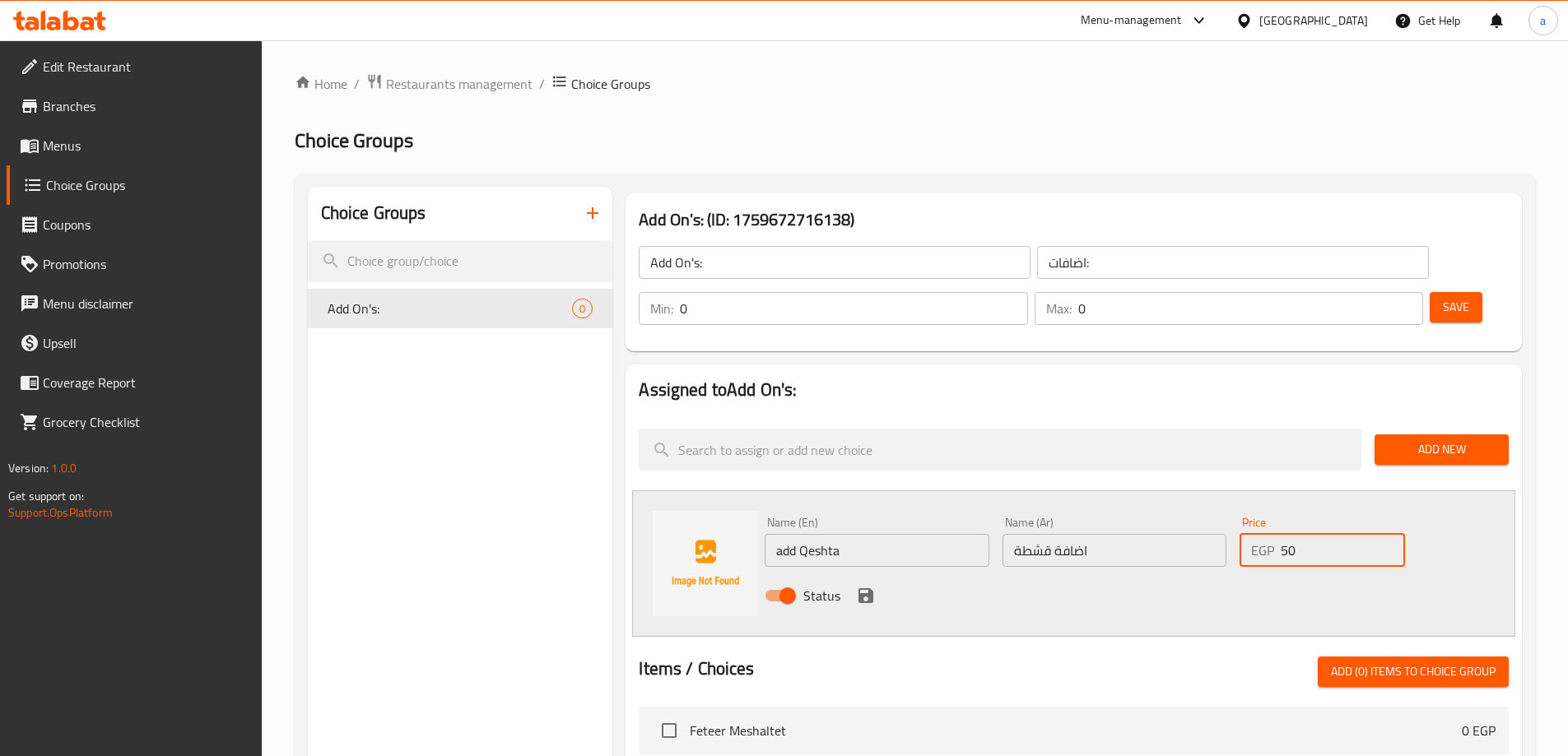
type input "50"
click at [866, 586] on icon "save" at bounding box center [866, 596] width 20 height 20
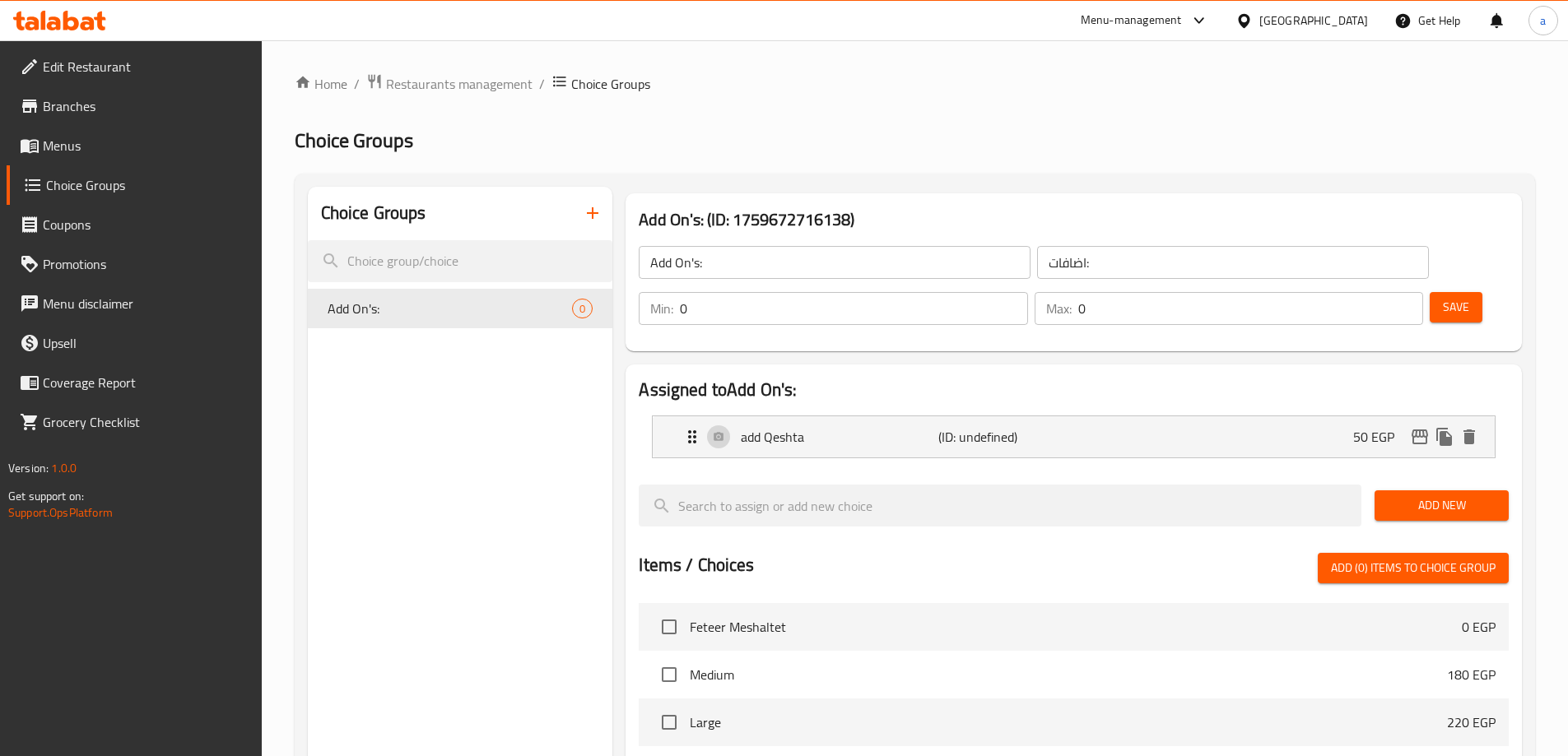
click at [1417, 491] on button "Add New" at bounding box center [1441, 506] width 134 height 31
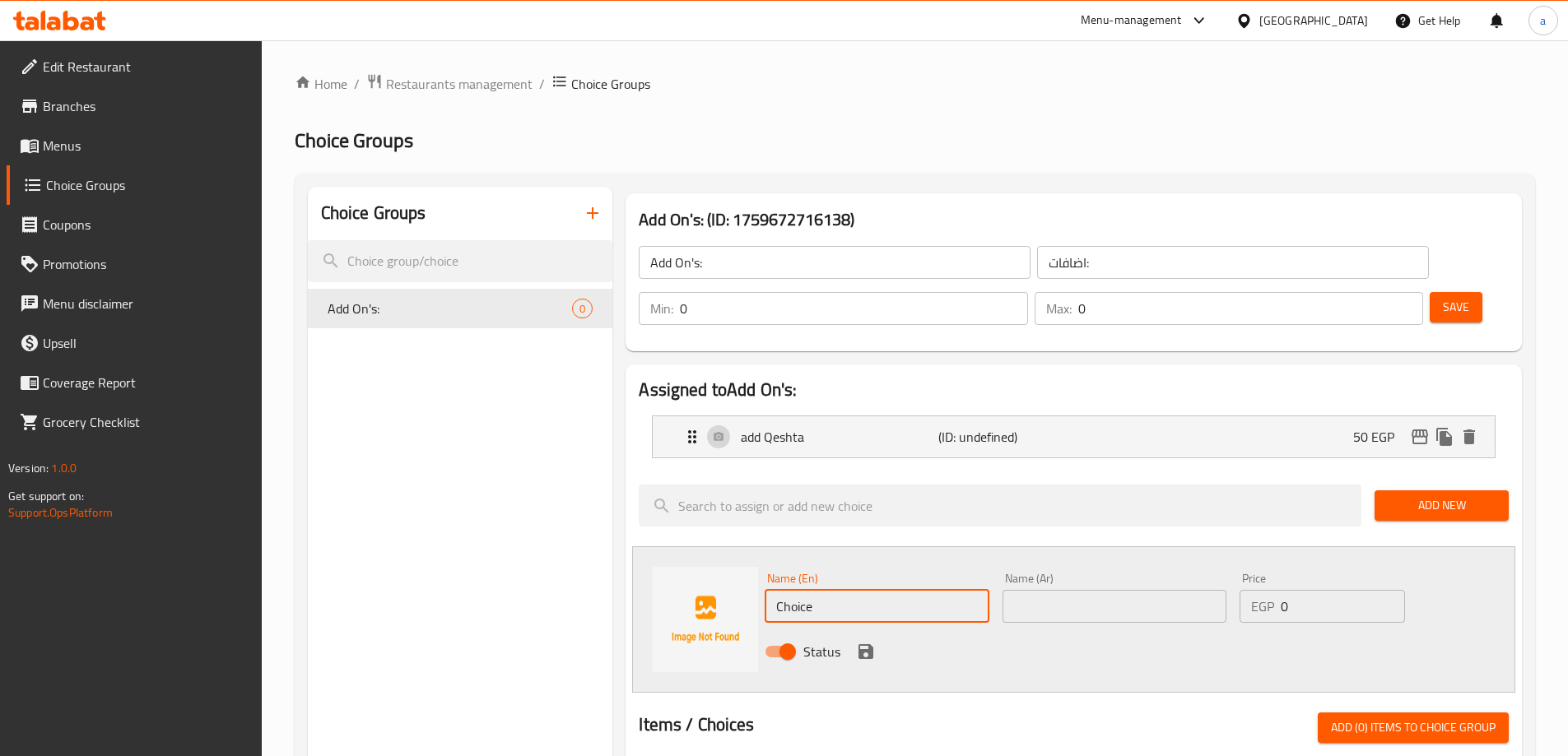
click at [799, 591] on input "Choice" at bounding box center [877, 607] width 224 height 33
type input "ا"
click at [887, 591] on input "text" at bounding box center [877, 607] width 224 height 33
paste input "Molasses"
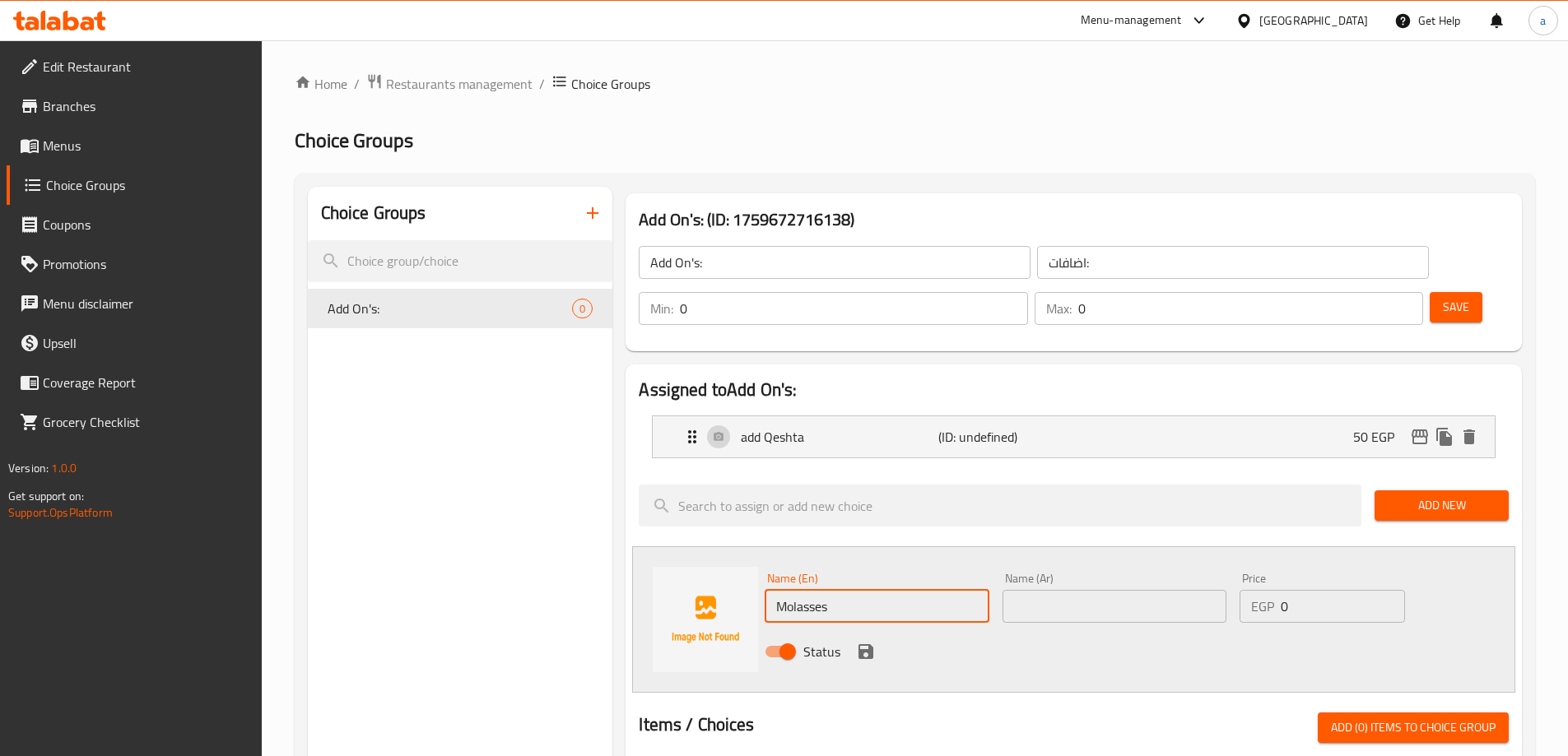
click at [775, 591] on input "Molasses" at bounding box center [877, 607] width 224 height 33
type input "add Molasses"
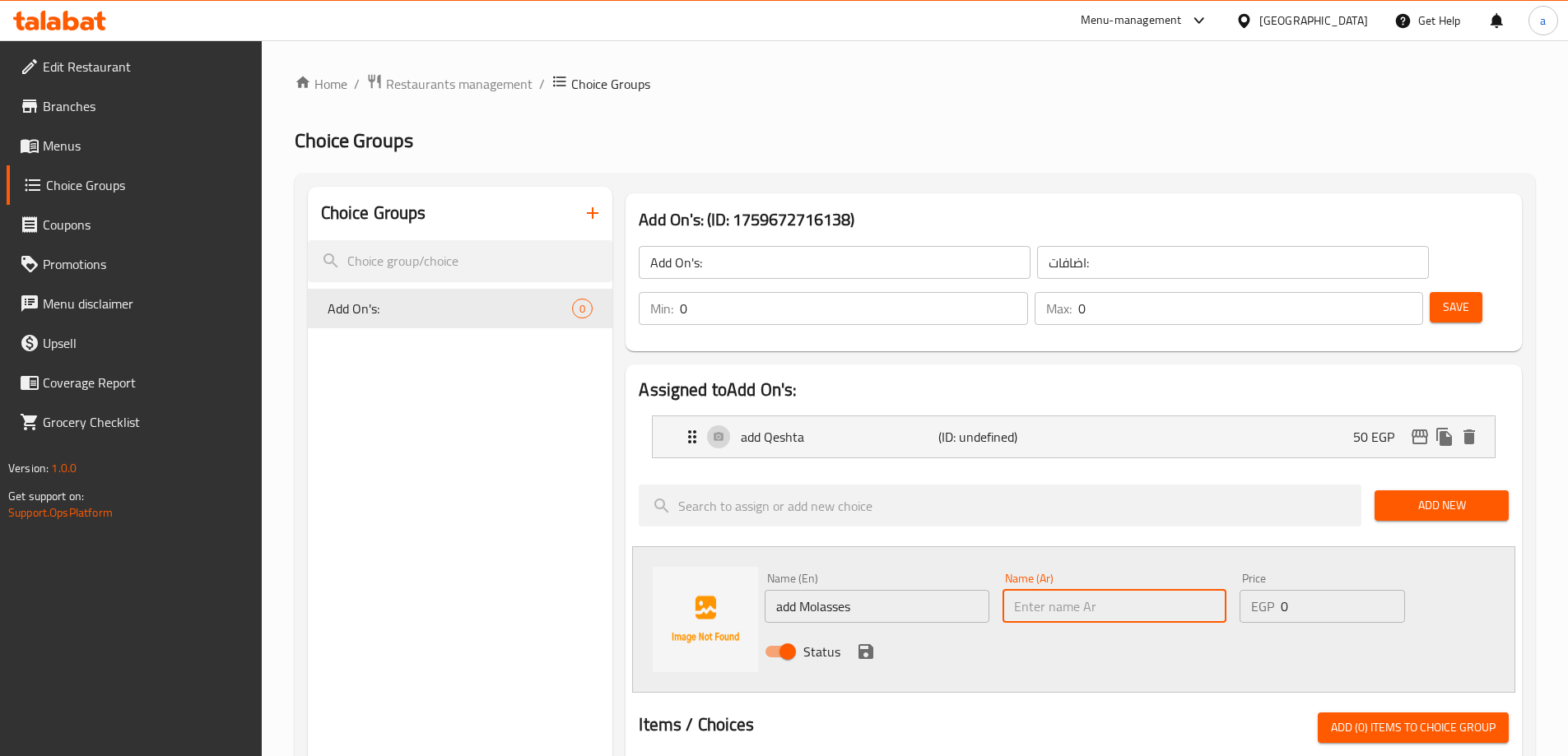
click at [1017, 591] on input "text" at bounding box center [1115, 607] width 224 height 33
type input "اضافة عسل اسود"
click at [1301, 591] on input "0" at bounding box center [1343, 607] width 124 height 33
drag, startPoint x: 1301, startPoint y: 561, endPoint x: 1282, endPoint y: 563, distance: 19.1
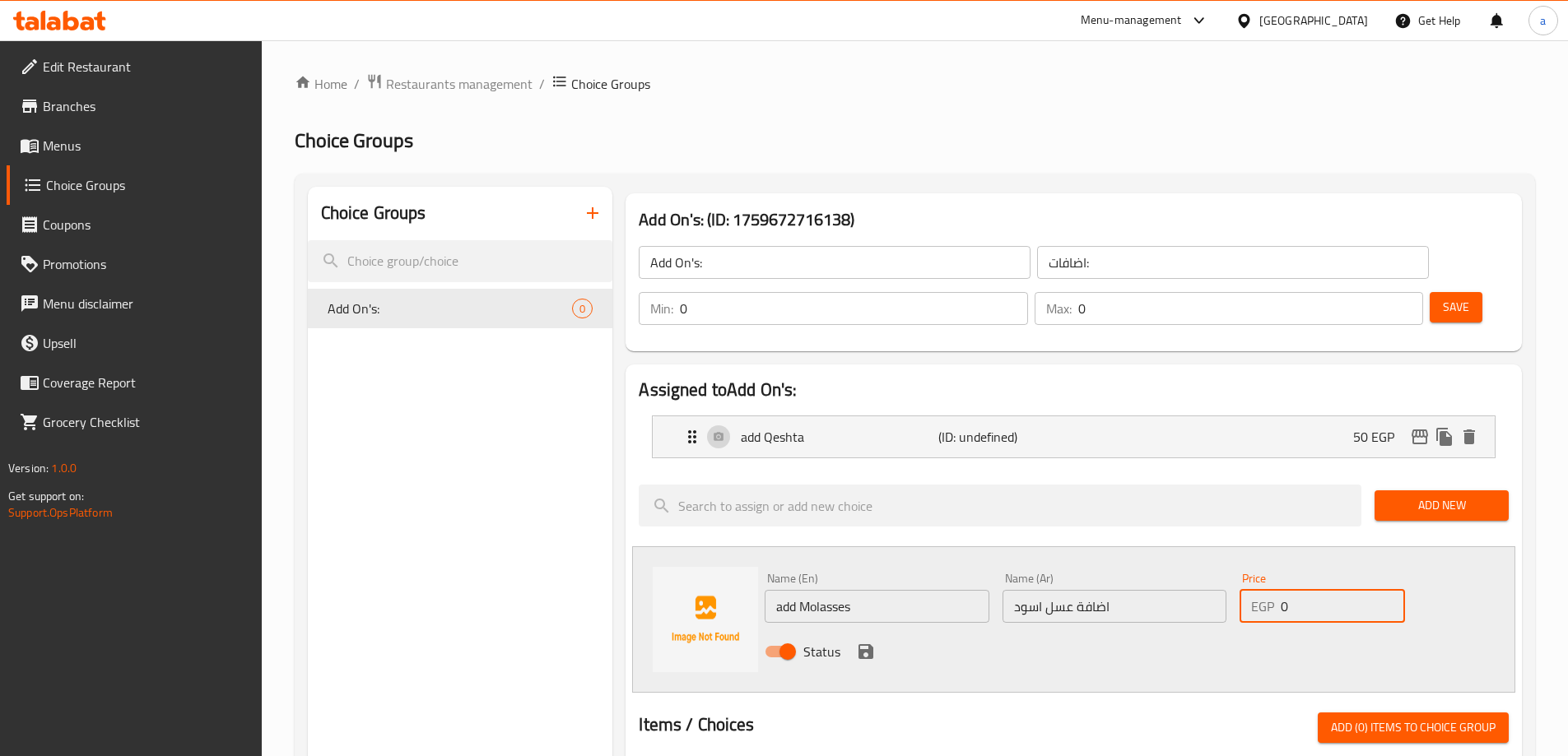
click at [1282, 591] on input "0" at bounding box center [1343, 607] width 124 height 33
type input "25"
click at [862, 644] on icon "save" at bounding box center [866, 651] width 15 height 15
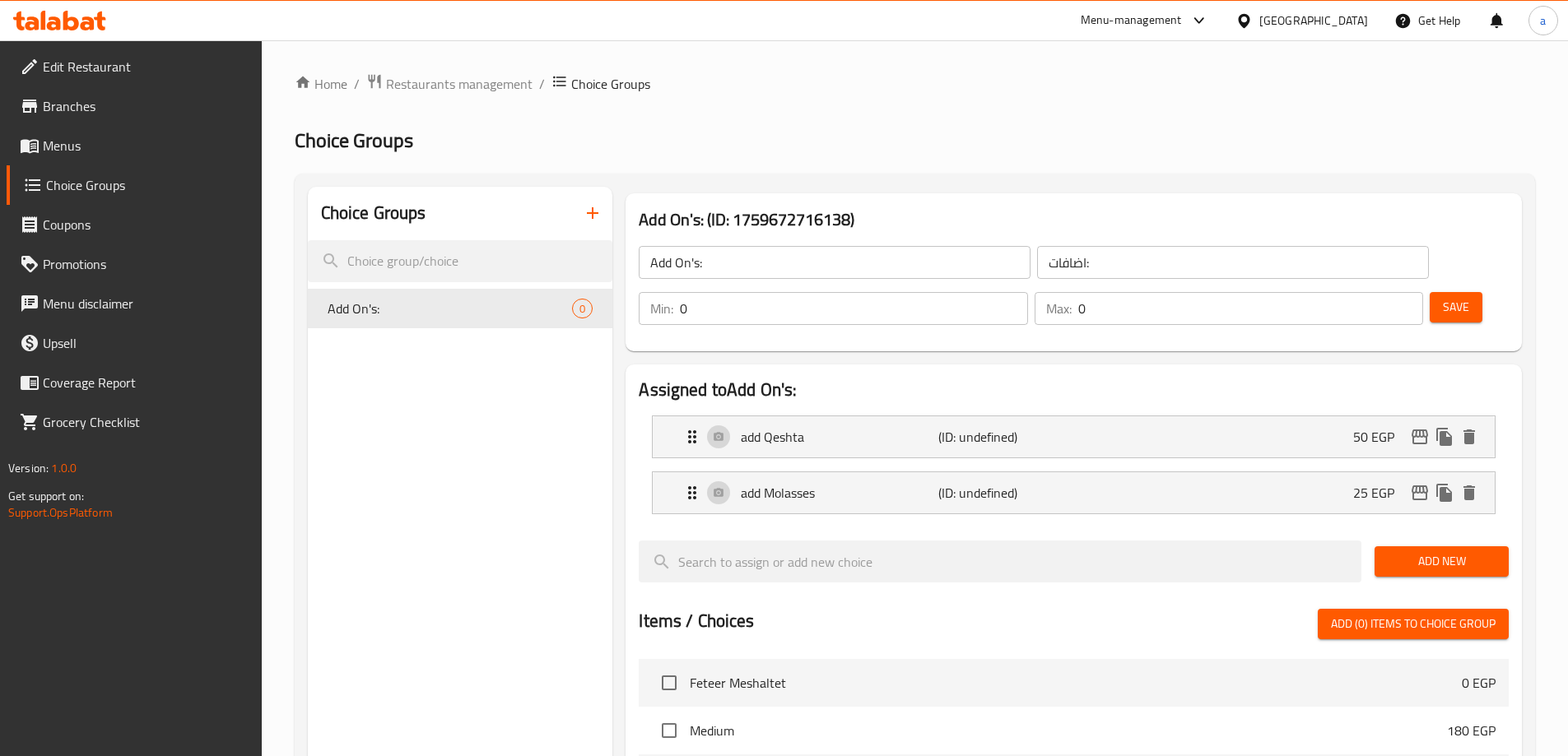
click at [1418, 552] on span "Add New" at bounding box center [1441, 562] width 108 height 21
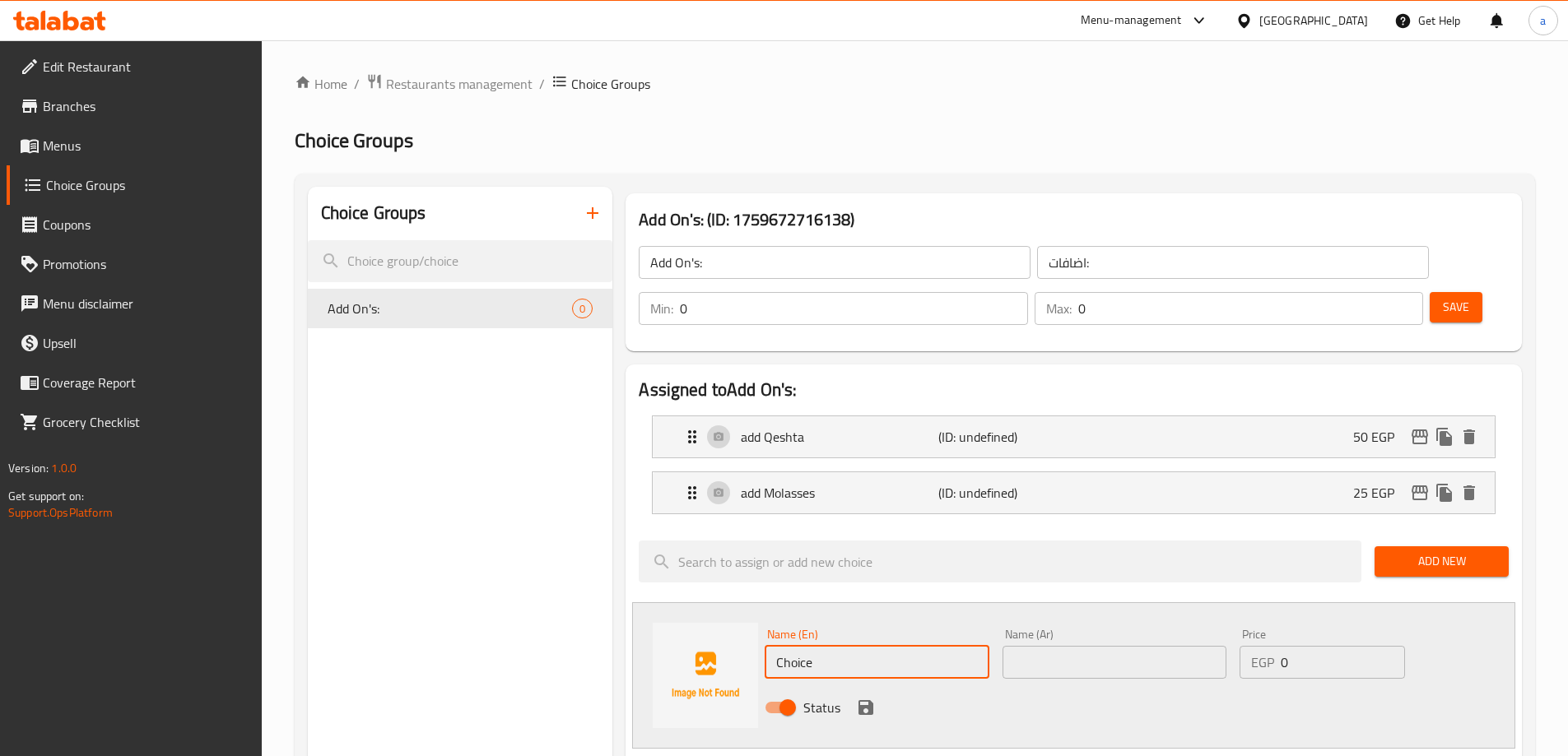
click at [832, 646] on input "Choice" at bounding box center [877, 662] width 224 height 33
click at [831, 646] on input "Choice" at bounding box center [877, 662] width 224 height 33
type input "add honey pee"
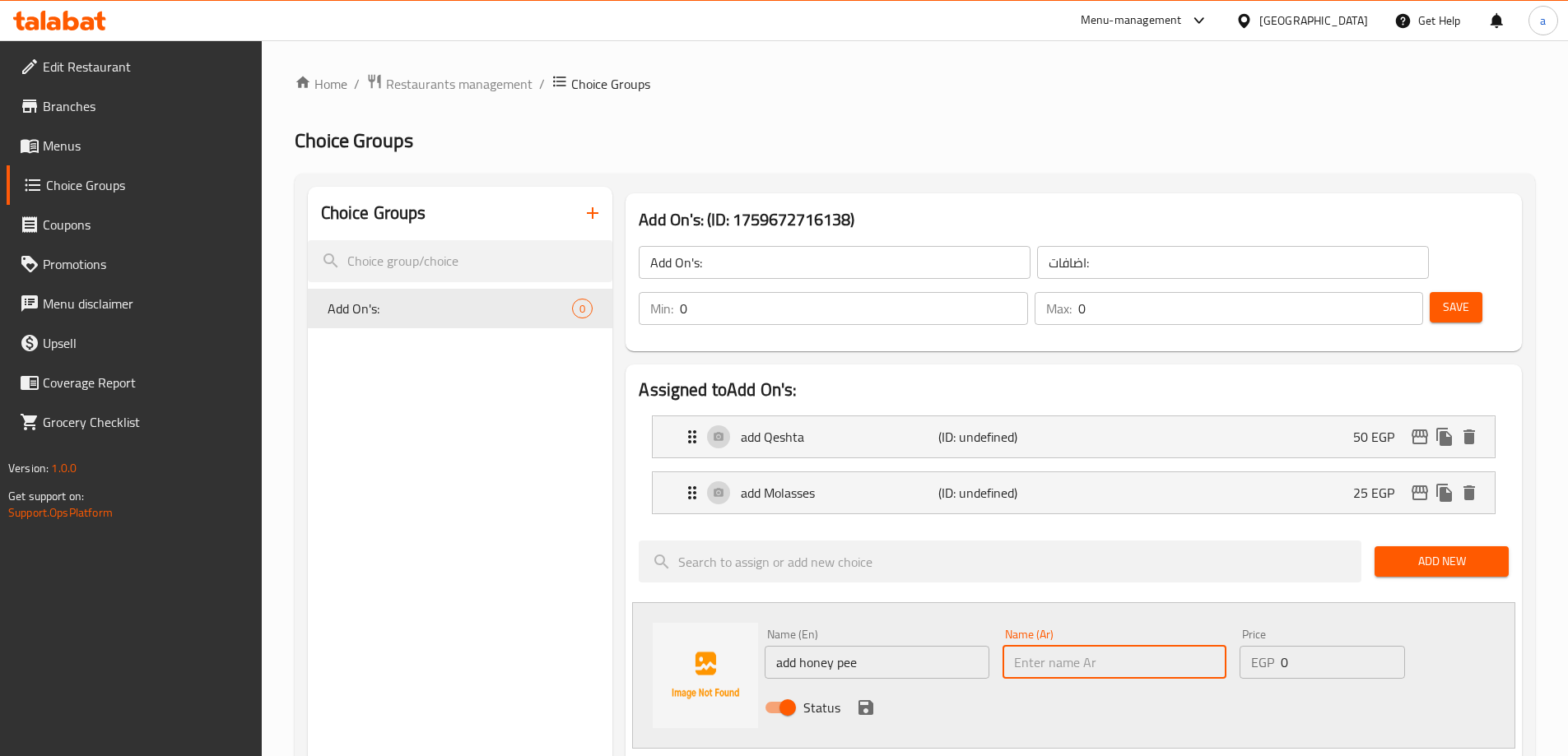
click at [1015, 646] on input "text" at bounding box center [1115, 662] width 224 height 33
type input "اضافة عسل نحل"
click at [1301, 646] on input "0" at bounding box center [1343, 662] width 124 height 33
click at [1289, 646] on input "0" at bounding box center [1343, 662] width 124 height 33
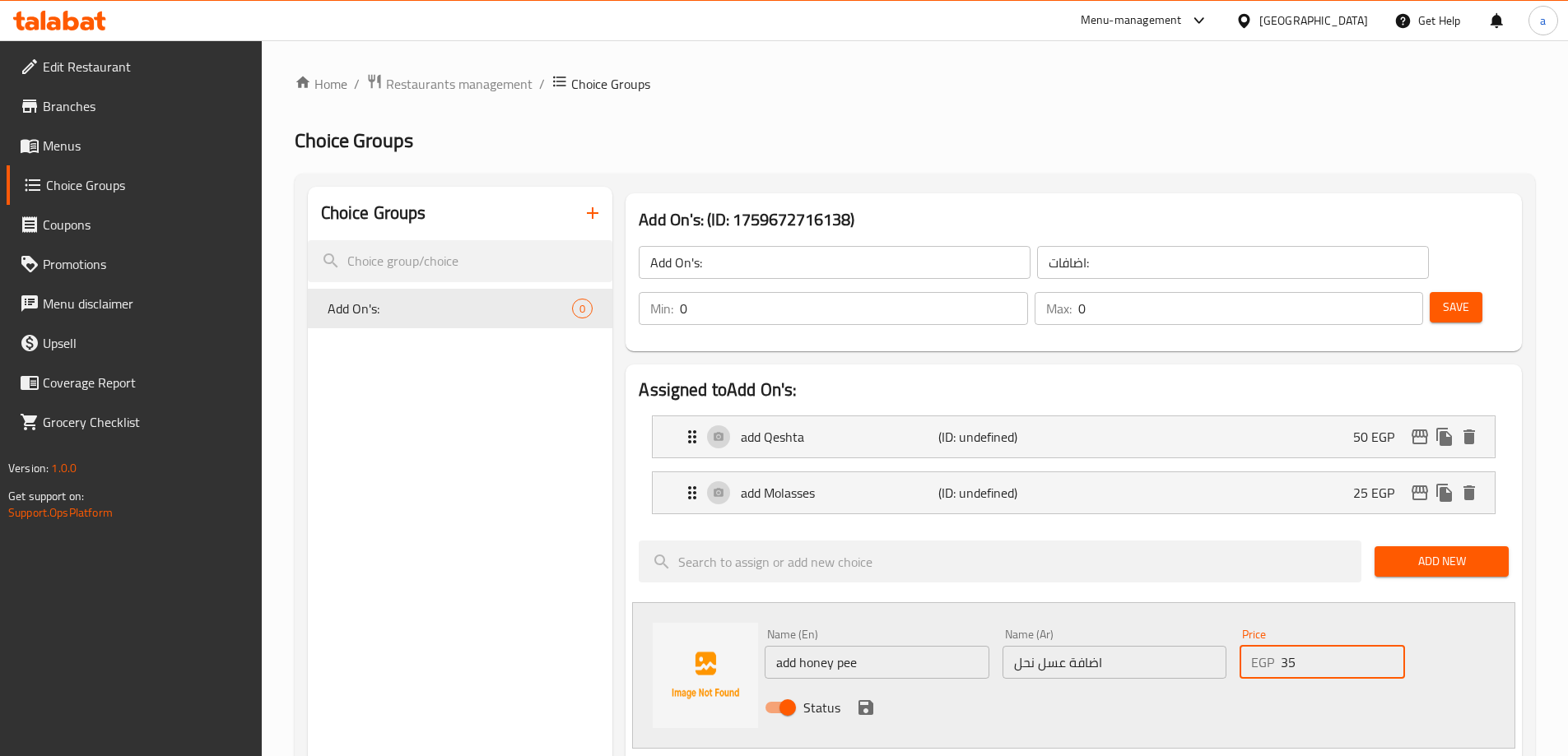
type input "35"
click at [855, 685] on div "Status" at bounding box center [1115, 707] width 713 height 45
click at [859, 700] on icon "save" at bounding box center [866, 707] width 15 height 15
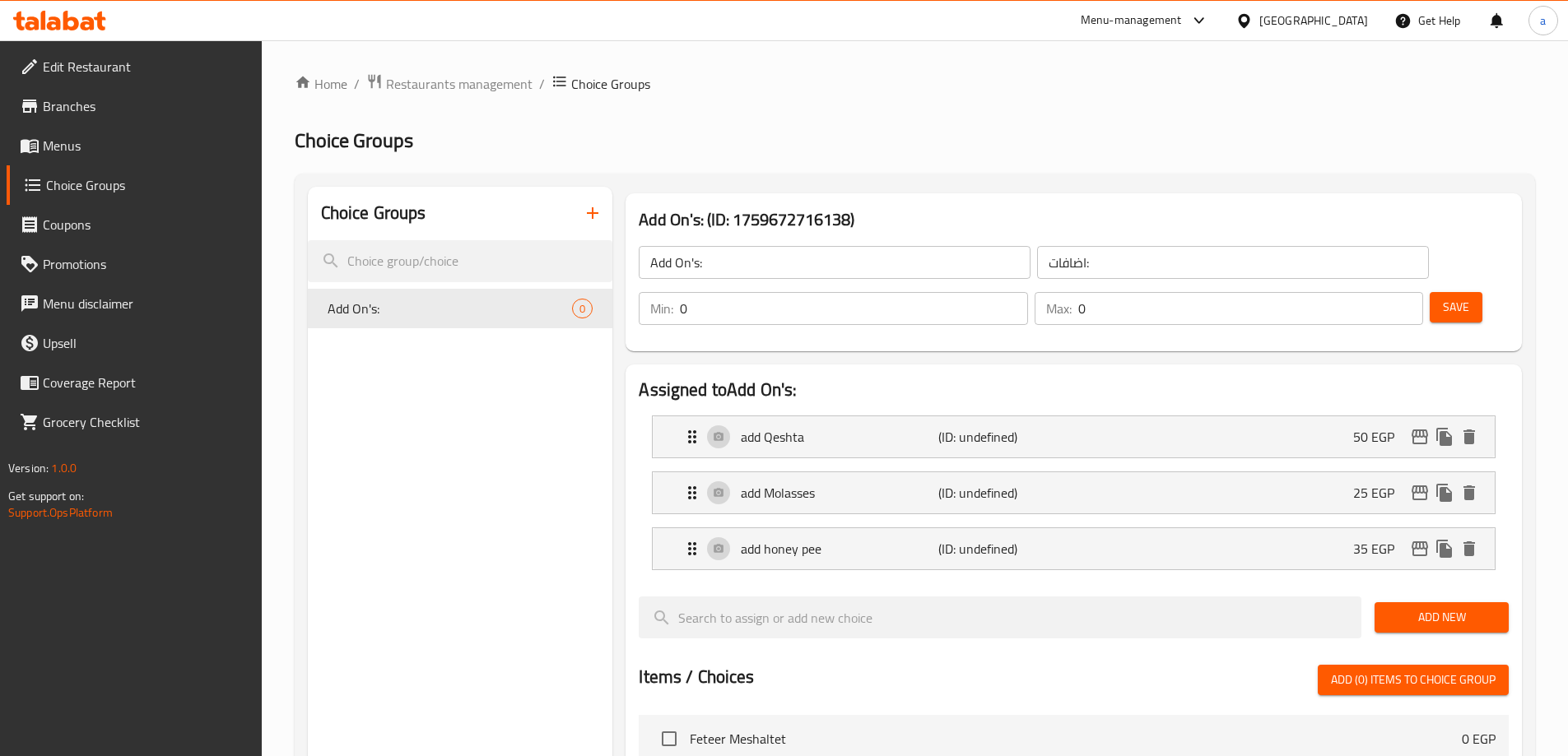
click at [1401, 608] on span "Add New" at bounding box center [1441, 618] width 108 height 21
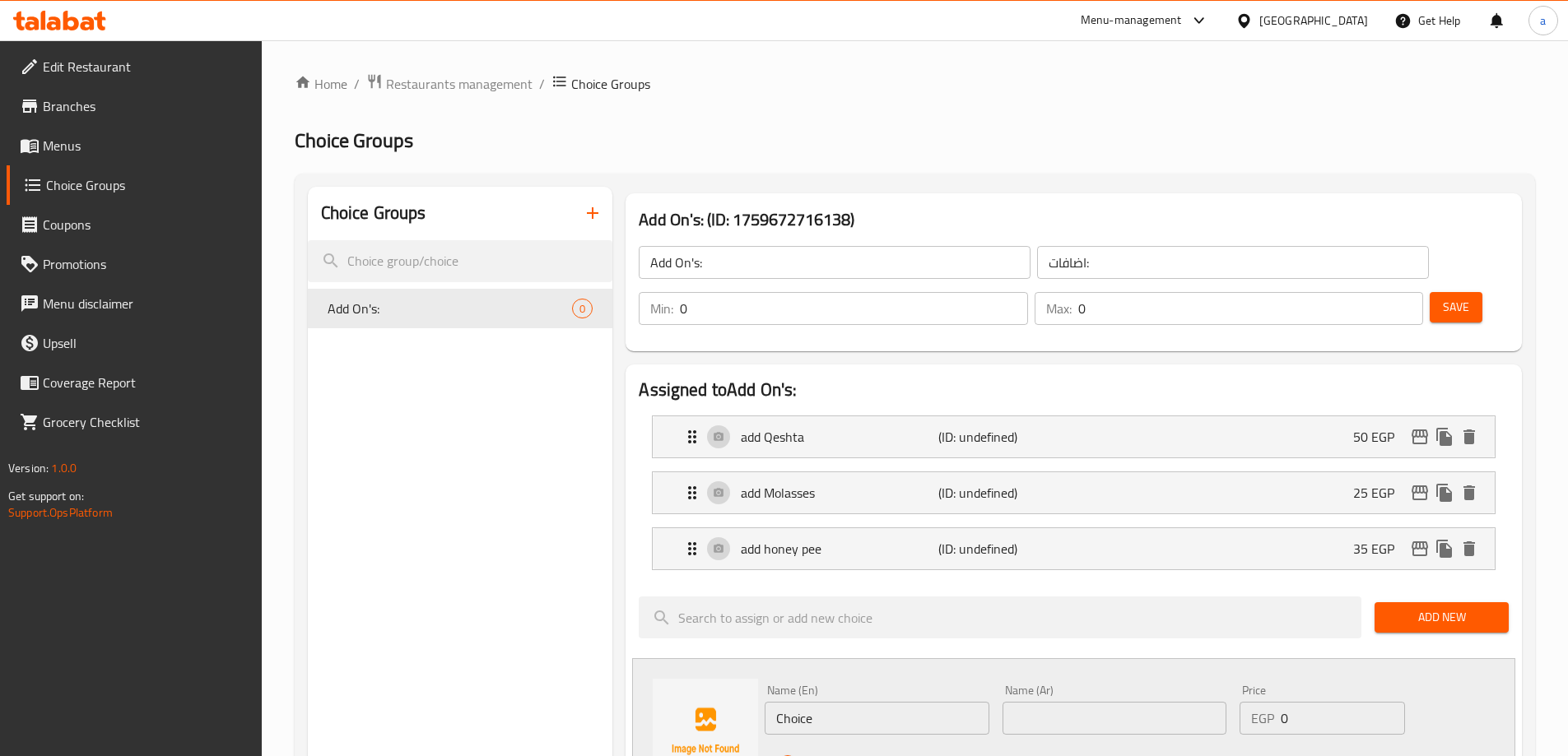
click at [852, 702] on input "Choice" at bounding box center [877, 718] width 224 height 33
click at [1029, 702] on input "text" at bounding box center [1115, 718] width 224 height 33
click at [1069, 702] on input "اضافة جبنة قيديمة مش" at bounding box center [1115, 718] width 224 height 33
type input "اضافة جبنة قديمة مش"
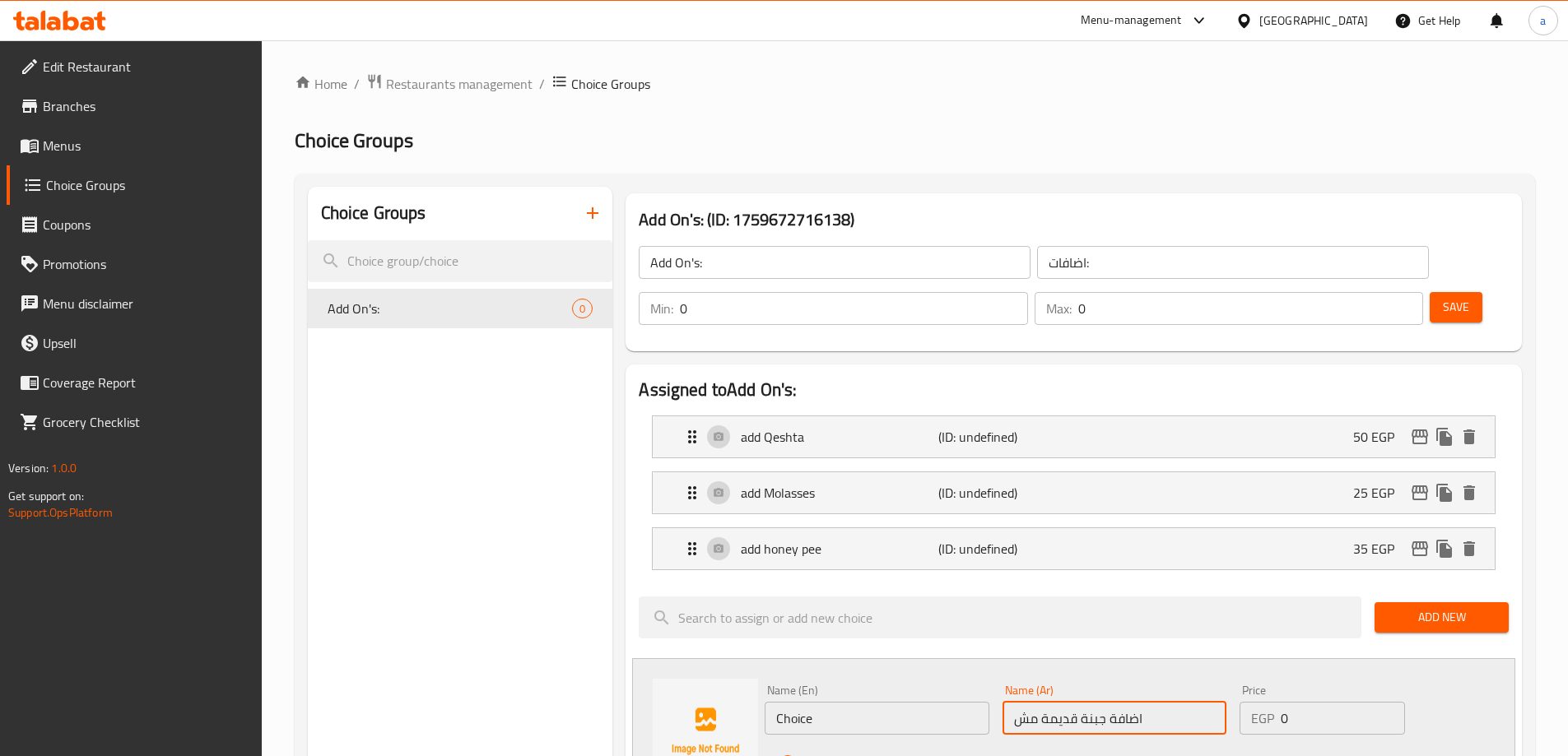
click at [847, 702] on input "Choice" at bounding box center [877, 718] width 224 height 33
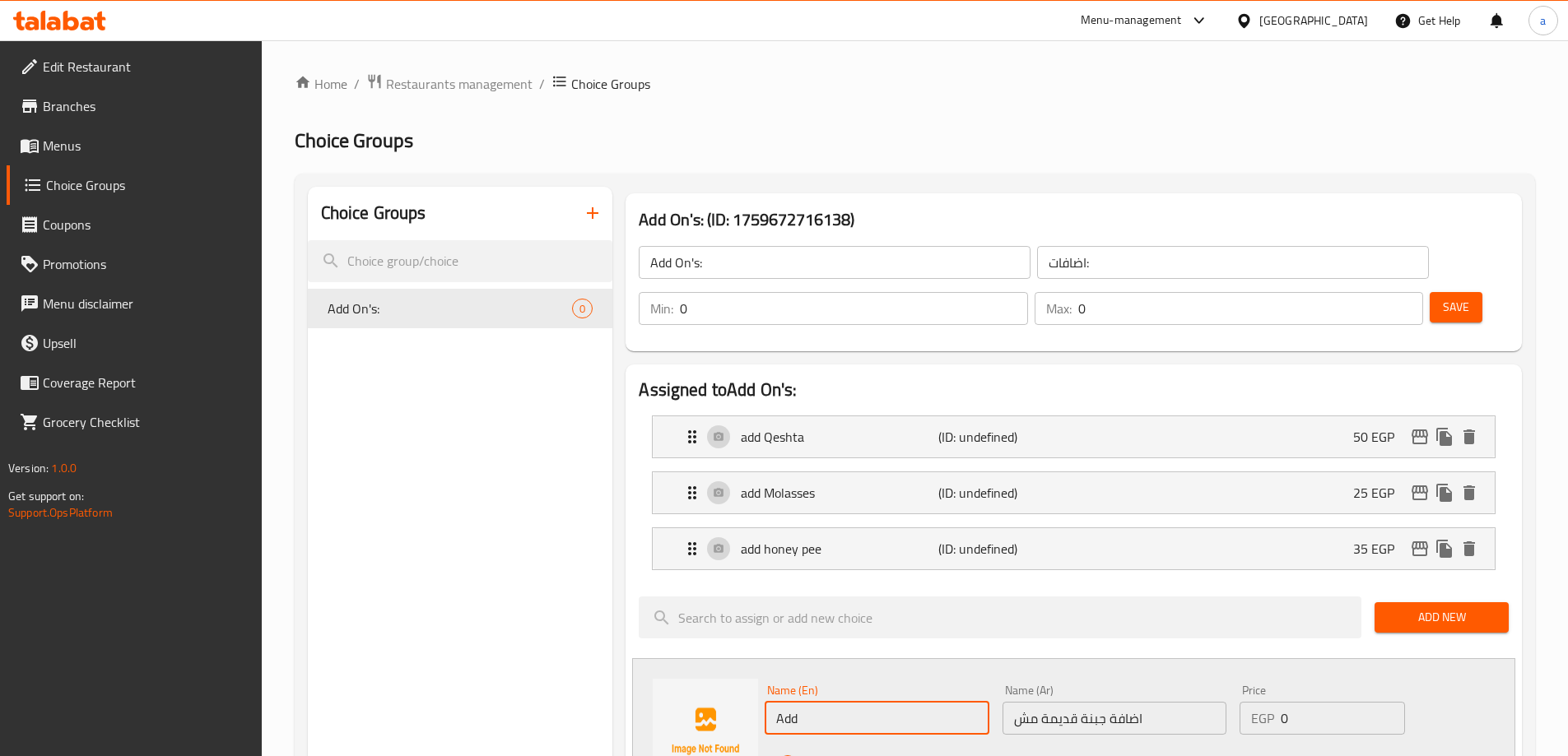
click at [851, 702] on input "Add" at bounding box center [877, 718] width 224 height 33
paste input "Old Cheese"
click at [883, 702] on input "Add Old Cheese" at bounding box center [877, 718] width 224 height 33
type input "Add Old Cheese Mesh"
click at [1350, 702] on input "0" at bounding box center [1343, 718] width 124 height 33
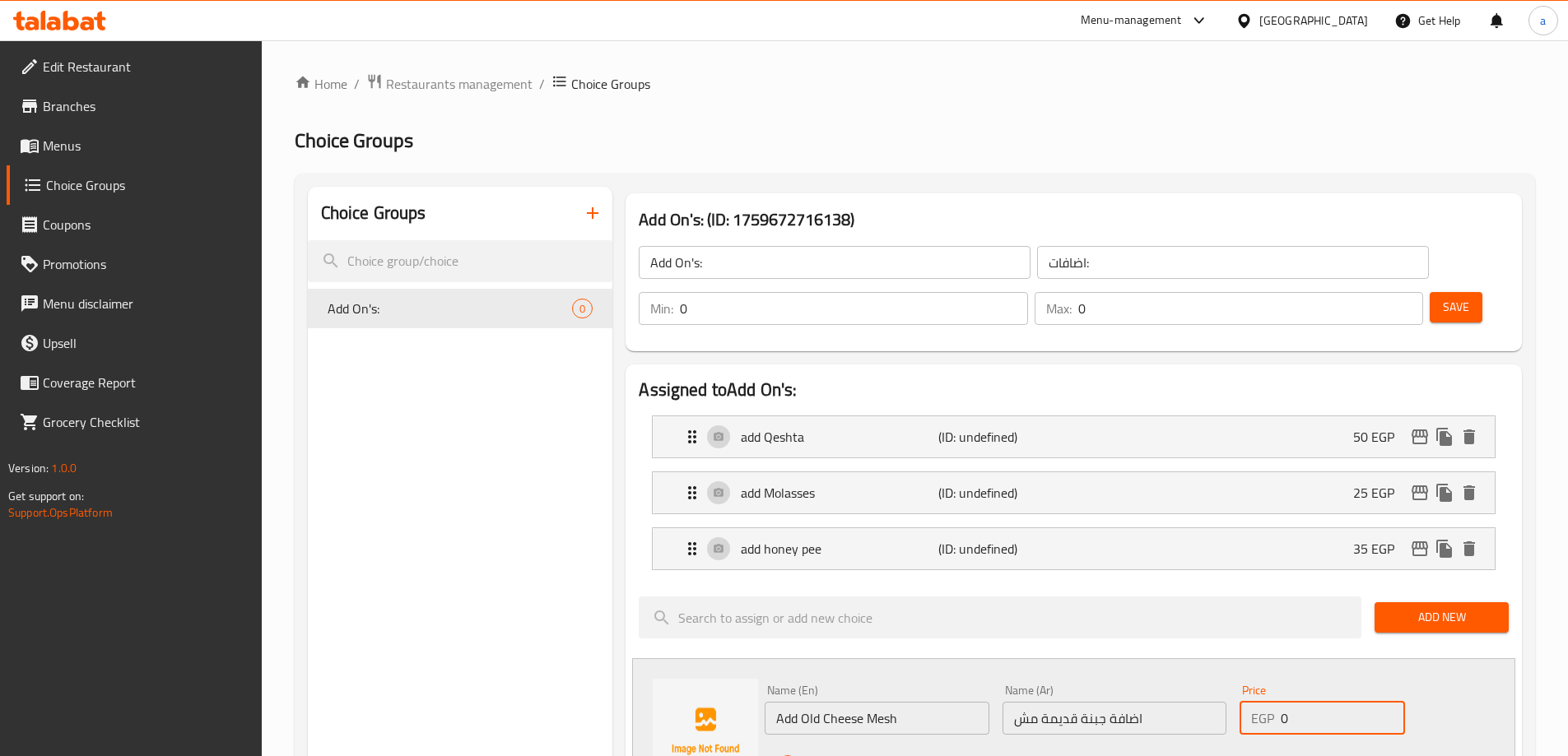
click at [1350, 702] on input "0" at bounding box center [1343, 718] width 124 height 33
click at [1336, 702] on input "02" at bounding box center [1343, 718] width 124 height 33
type input "25"
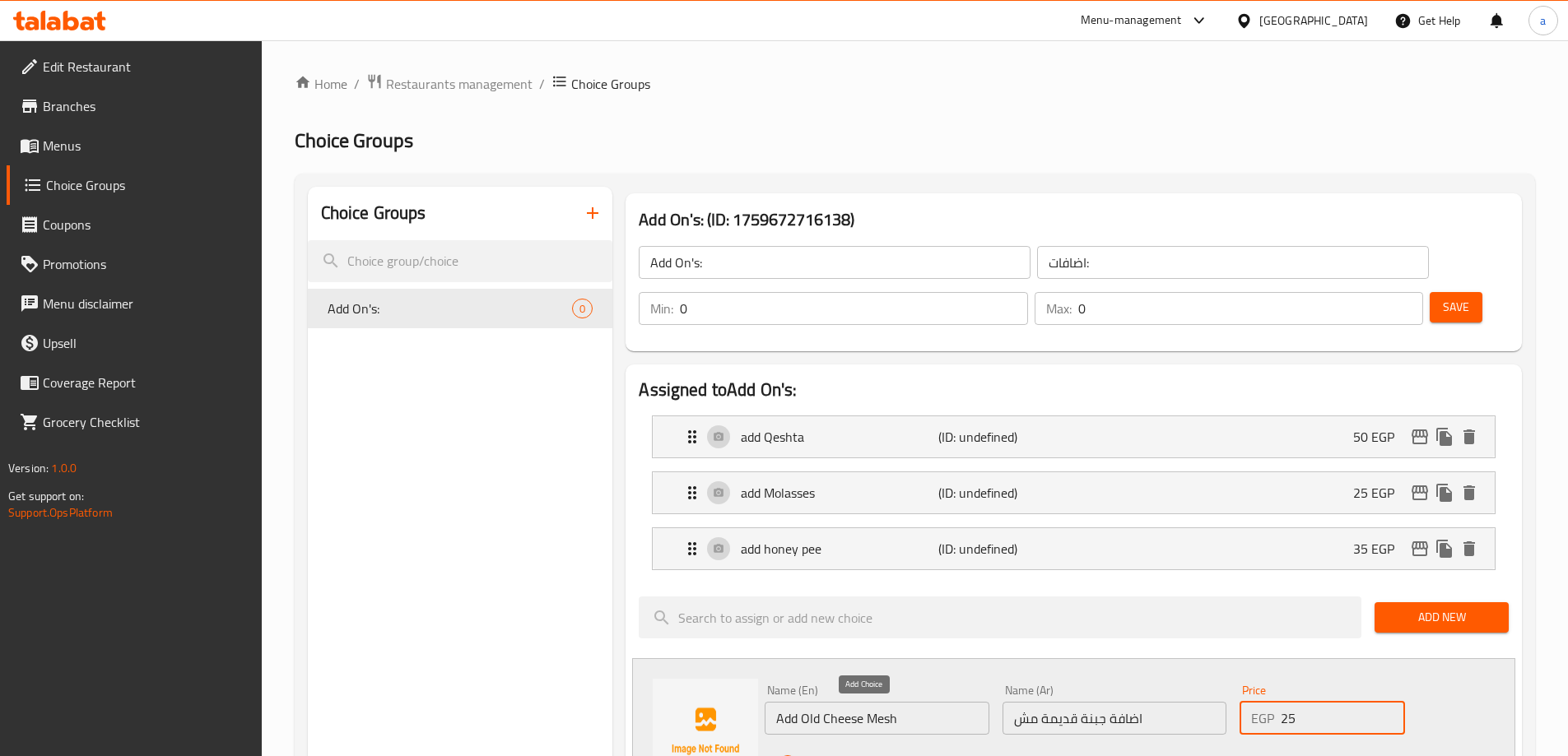
click at [864, 756] on icon "save" at bounding box center [866, 763] width 15 height 15
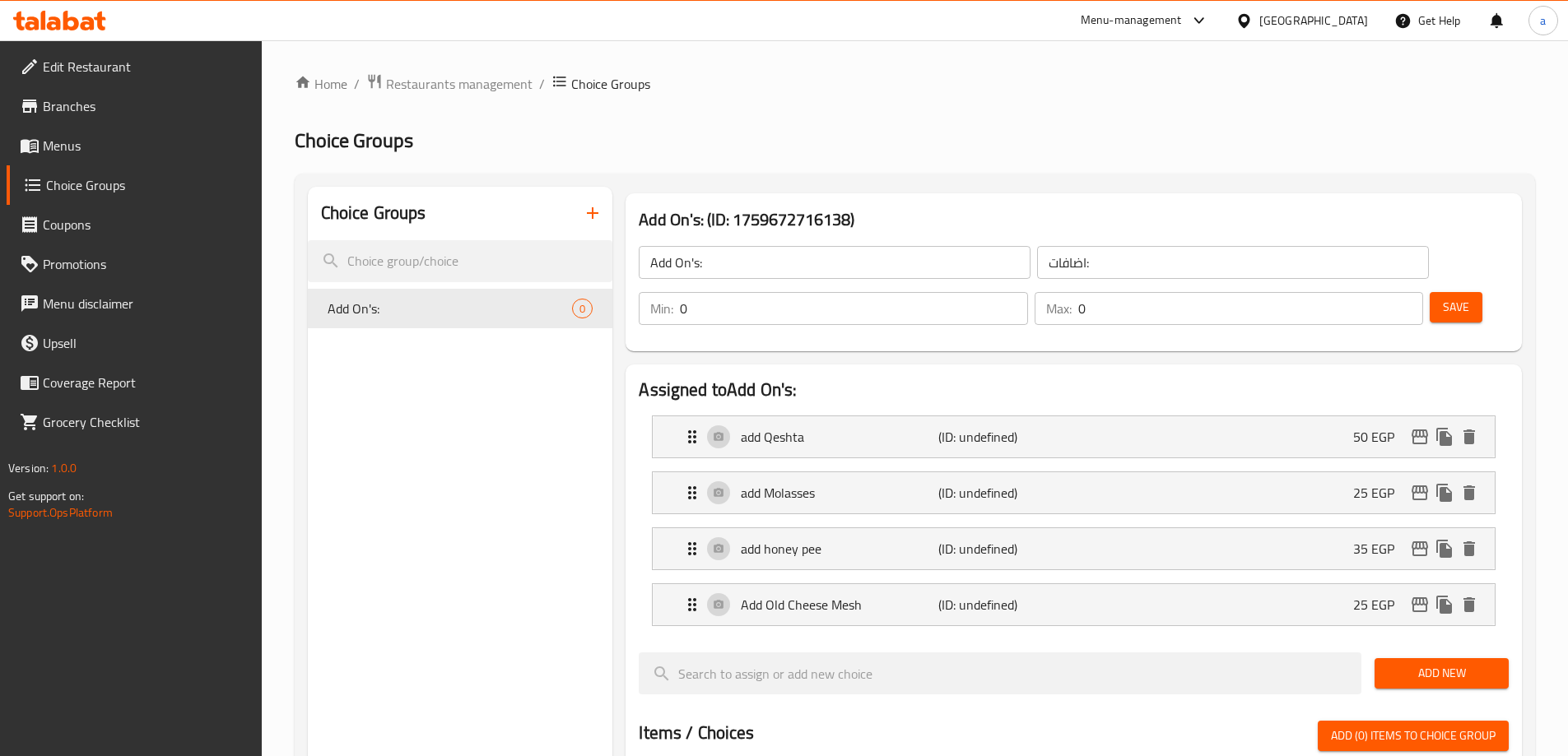
click at [1443, 297] on span "Save" at bounding box center [1456, 307] width 26 height 21
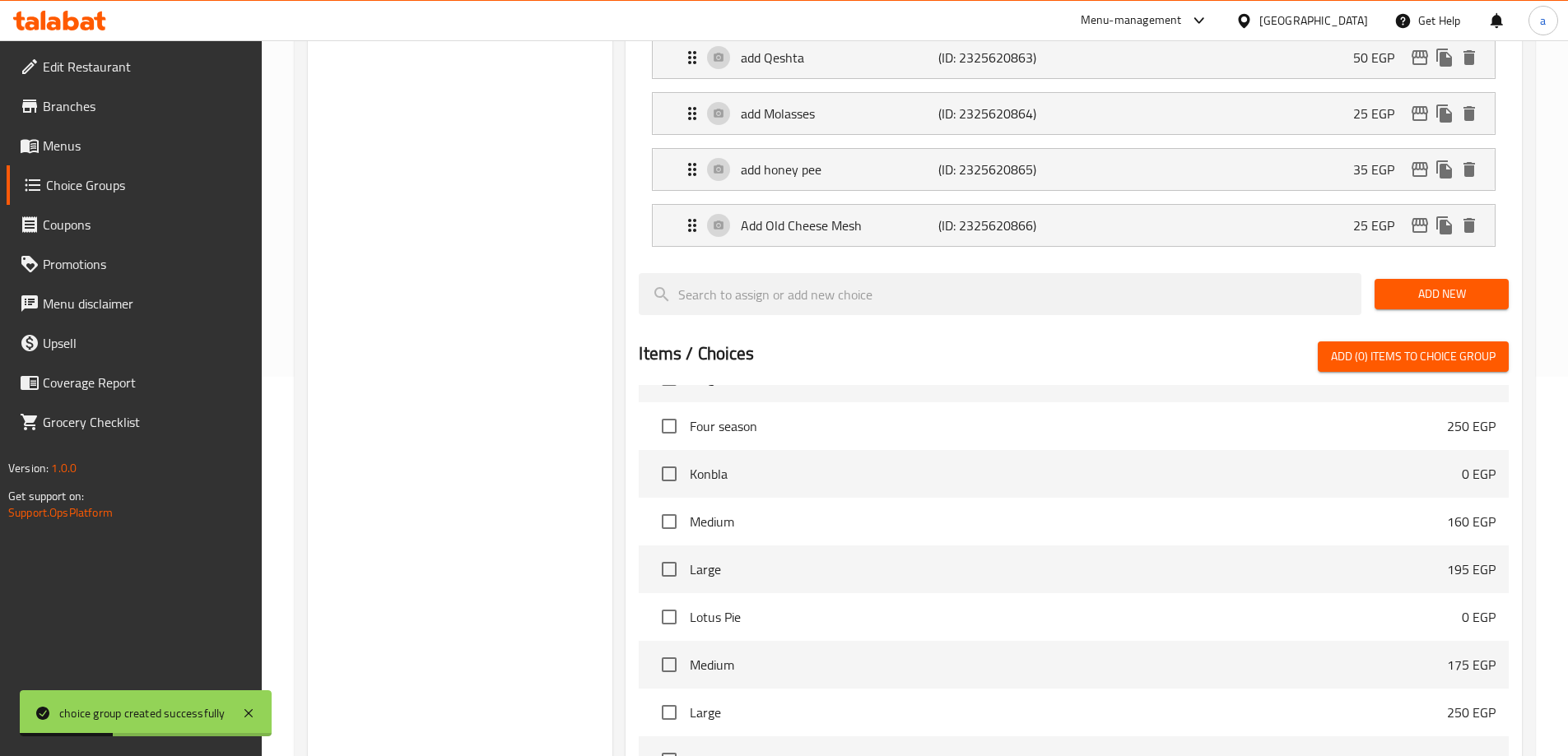
scroll to position [597, 0]
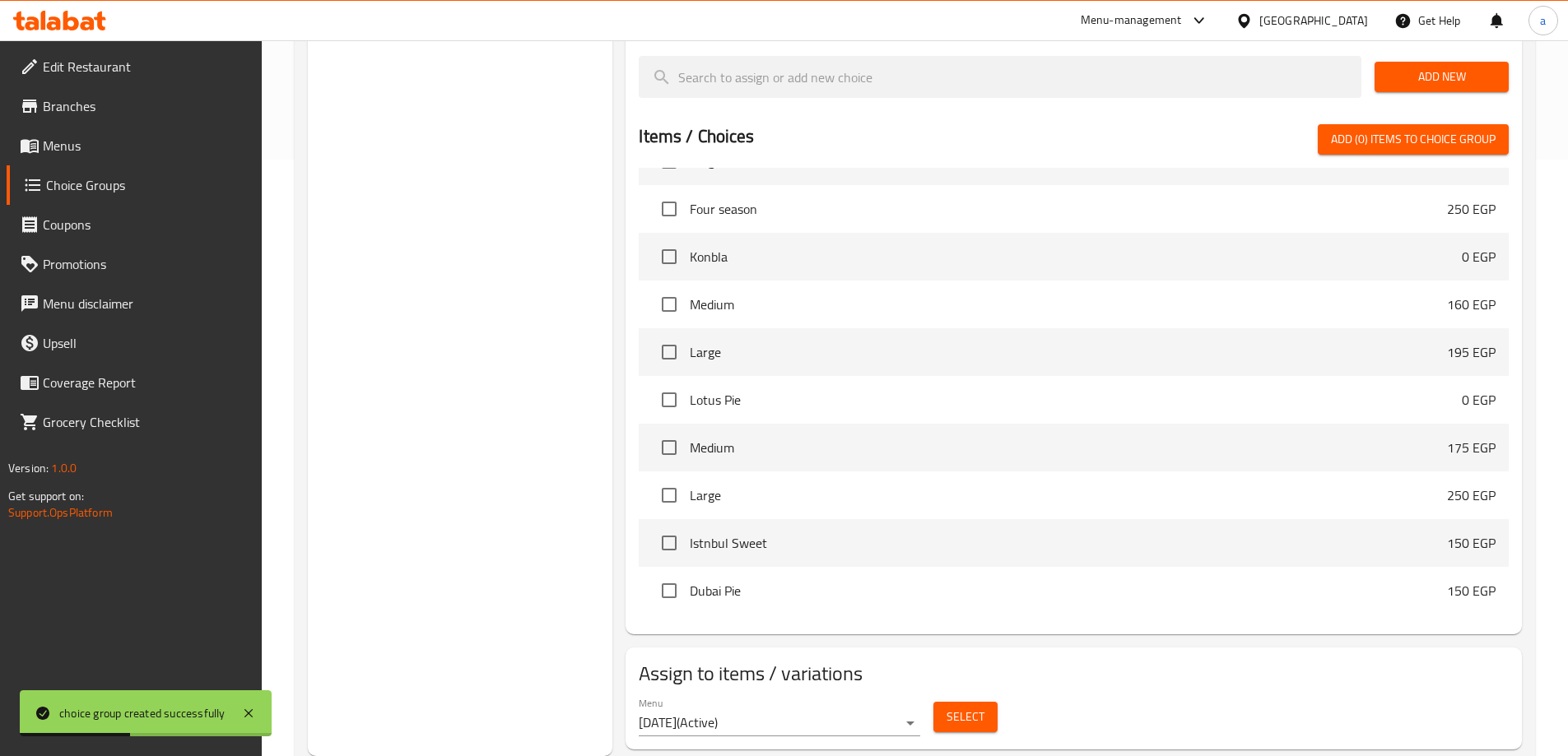
click at [980, 707] on span "Select" at bounding box center [965, 717] width 38 height 21
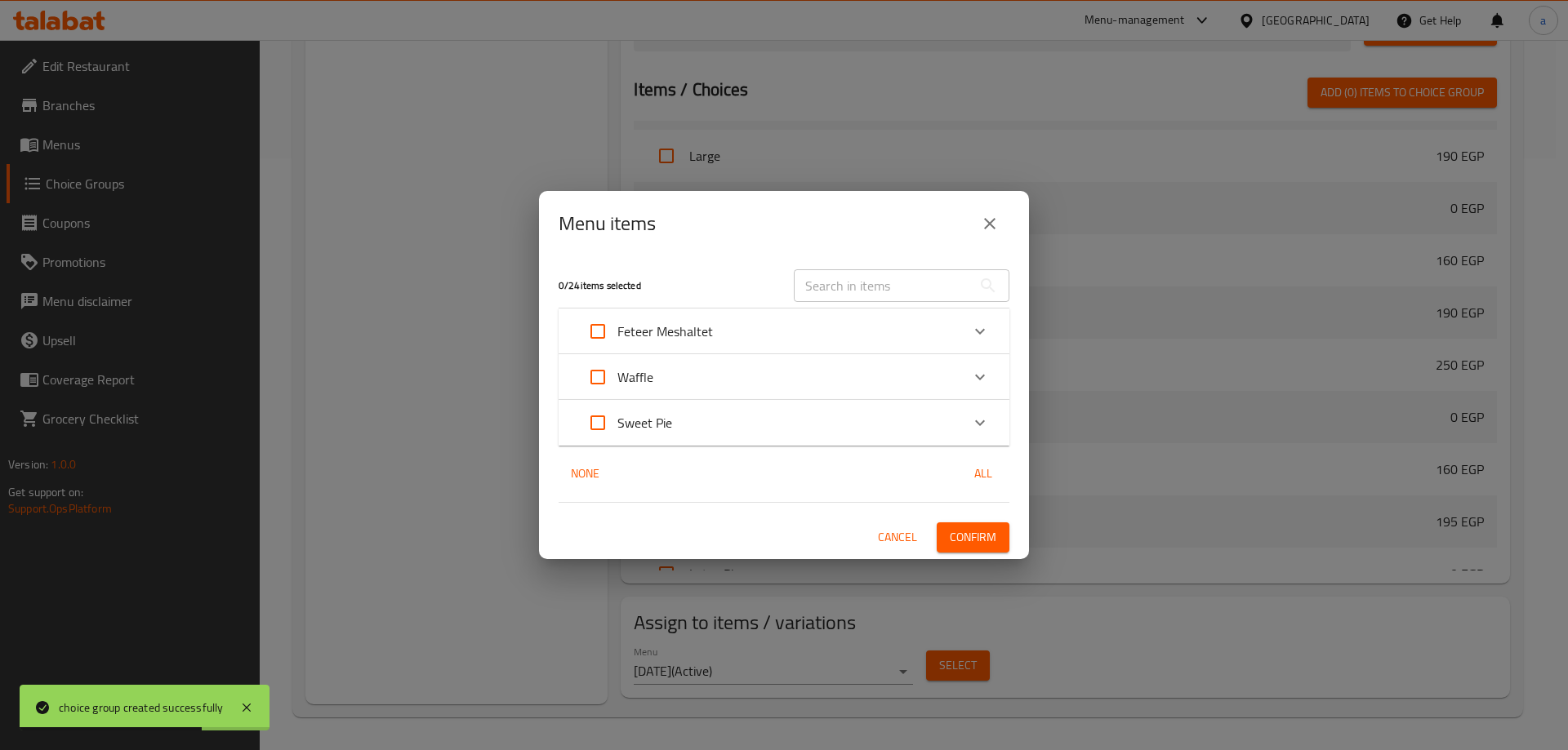
click at [612, 332] on input "Expand" at bounding box center [598, 332] width 40 height 40
checkbox input "true"
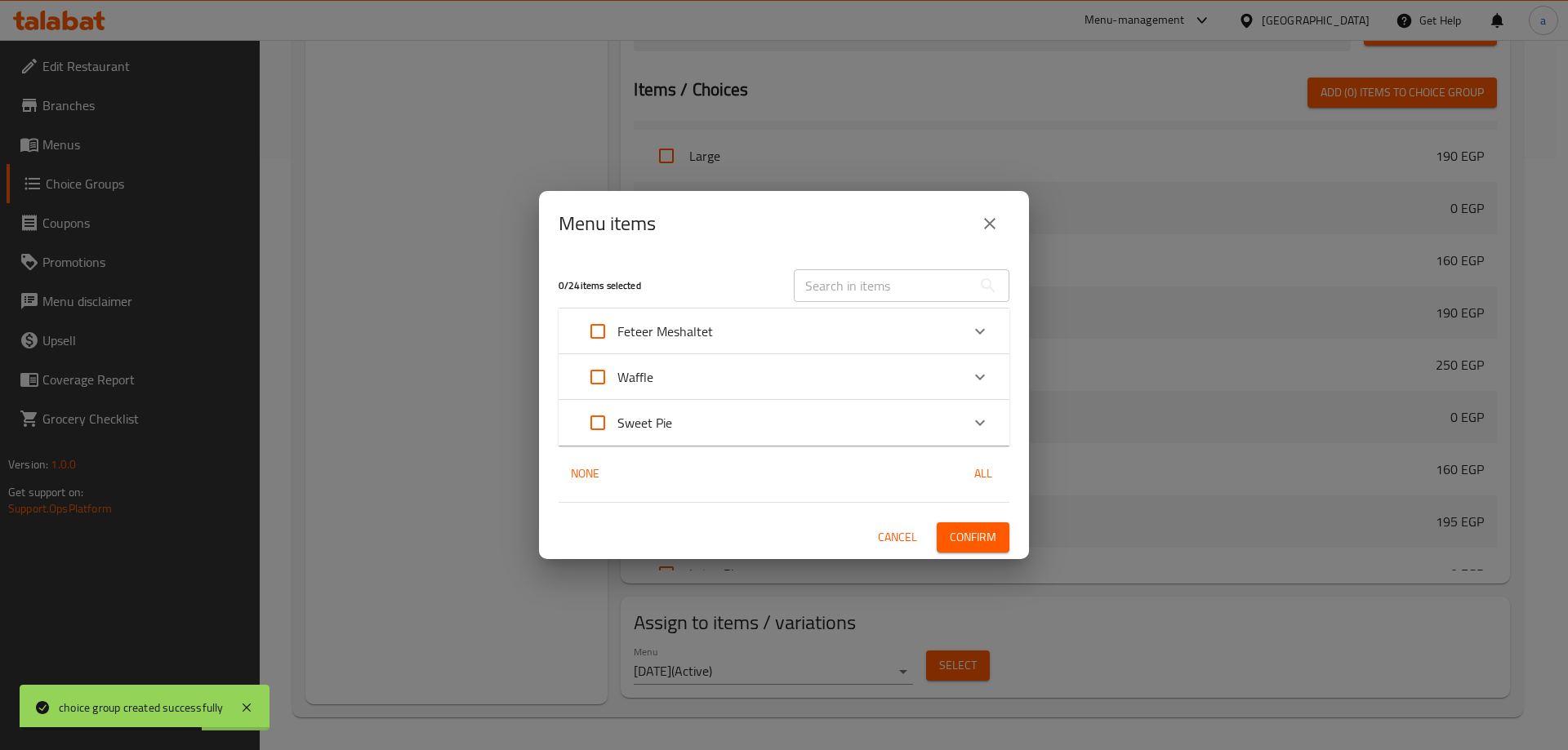
checkbox input "true"
click at [989, 541] on span "Confirm" at bounding box center [972, 538] width 46 height 21
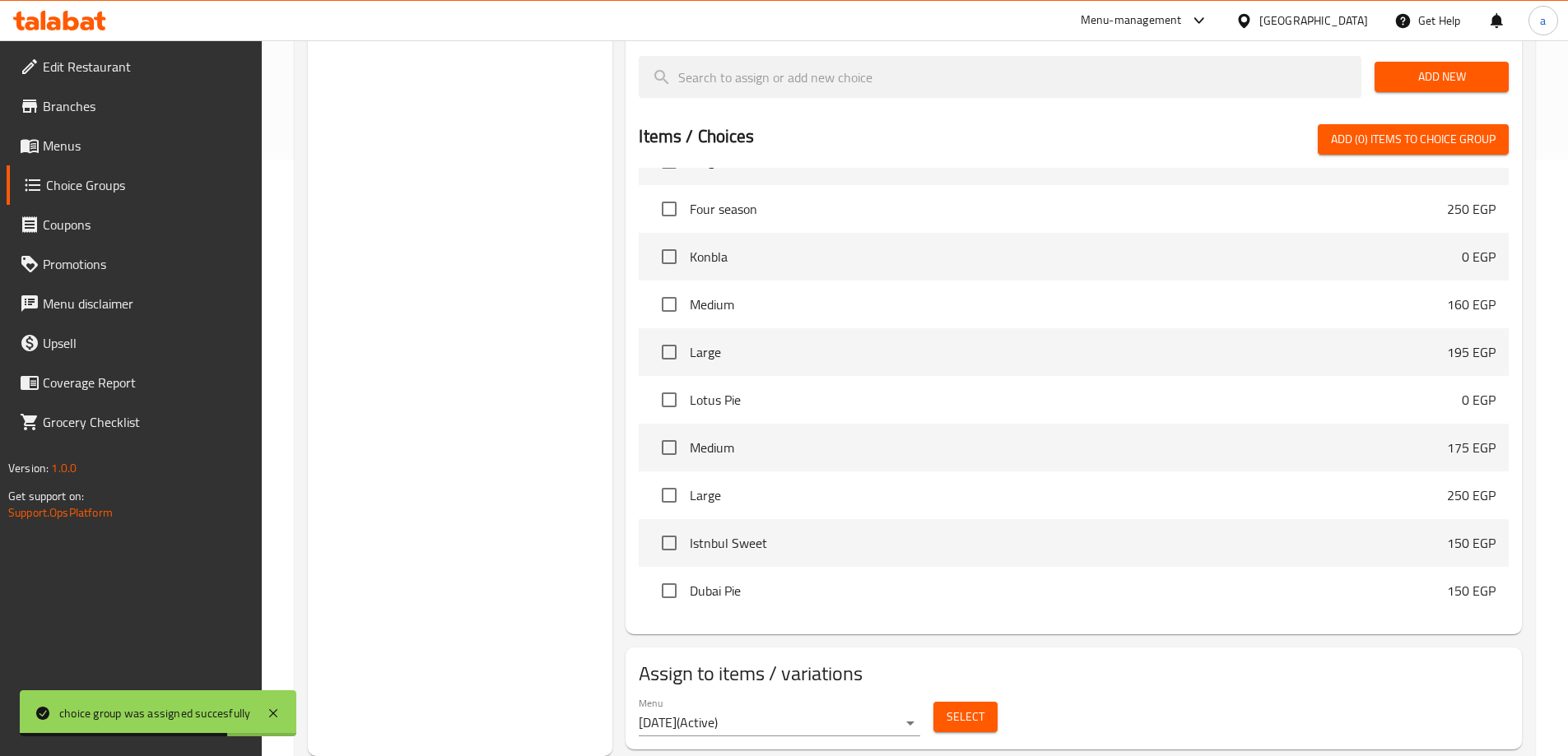
click at [88, 148] on span "Menus" at bounding box center [145, 145] width 206 height 20
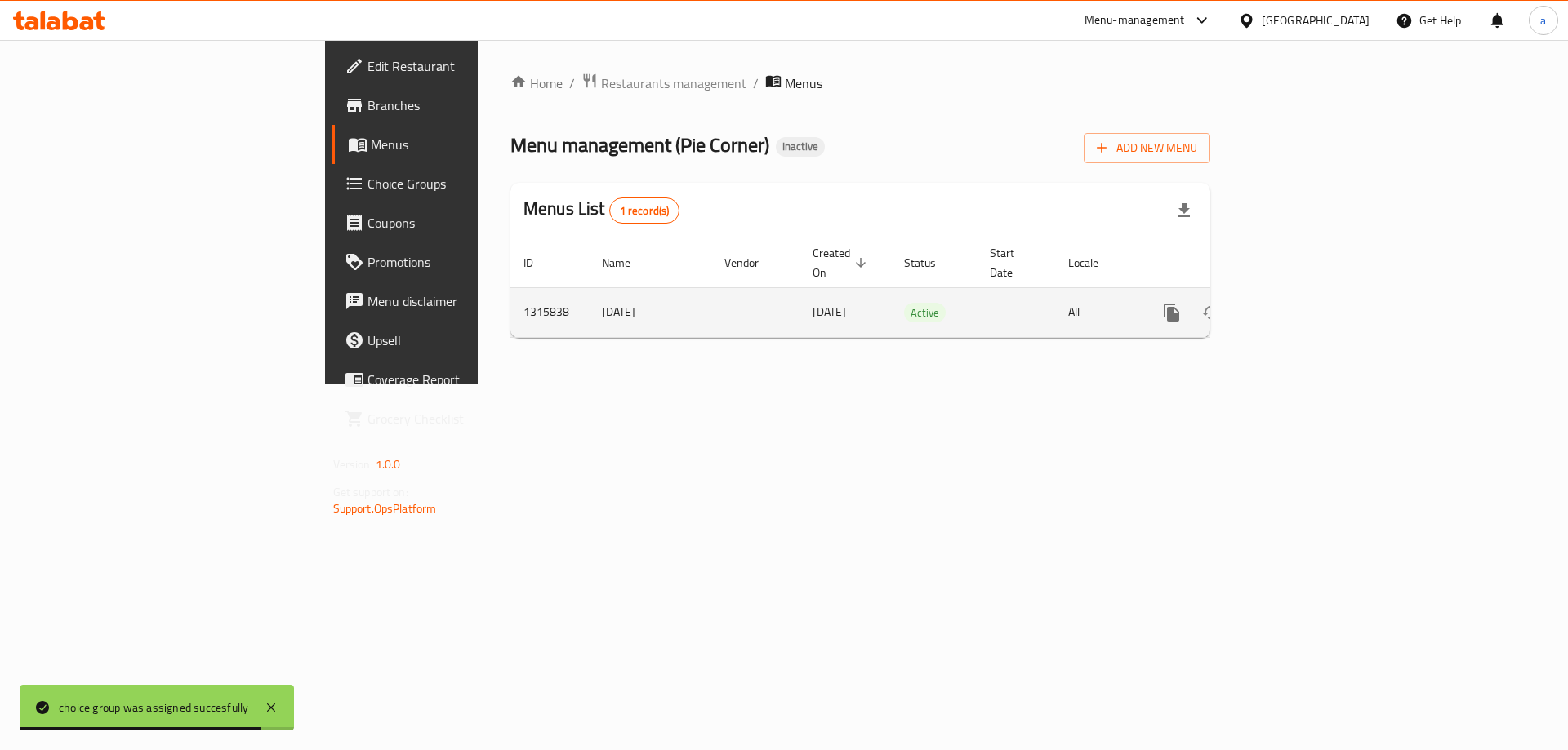
click at [1299, 303] on icon "enhanced table" at bounding box center [1289, 313] width 20 height 20
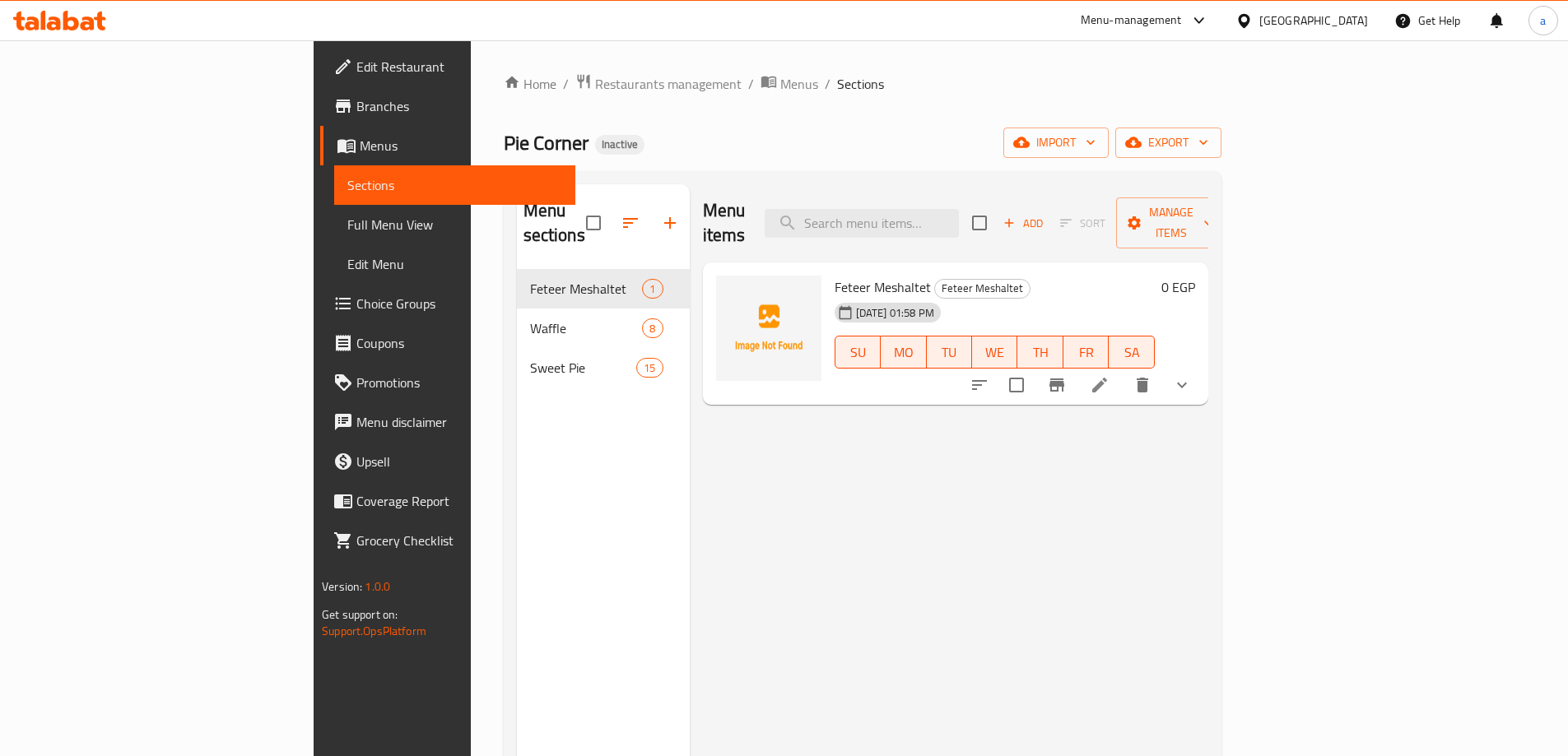
click at [335, 235] on link "Full Menu View" at bounding box center [455, 225] width 241 height 40
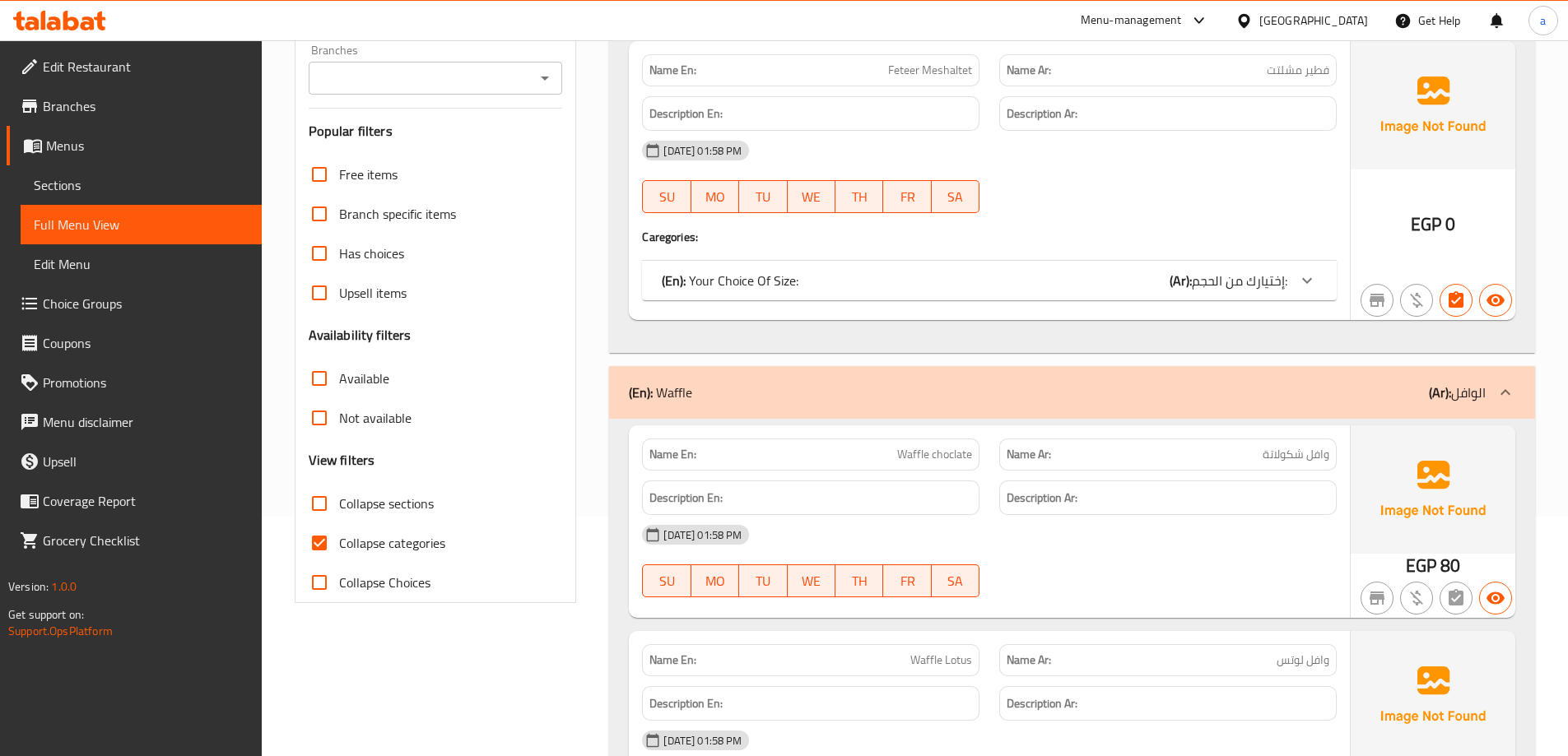
scroll to position [247, 0]
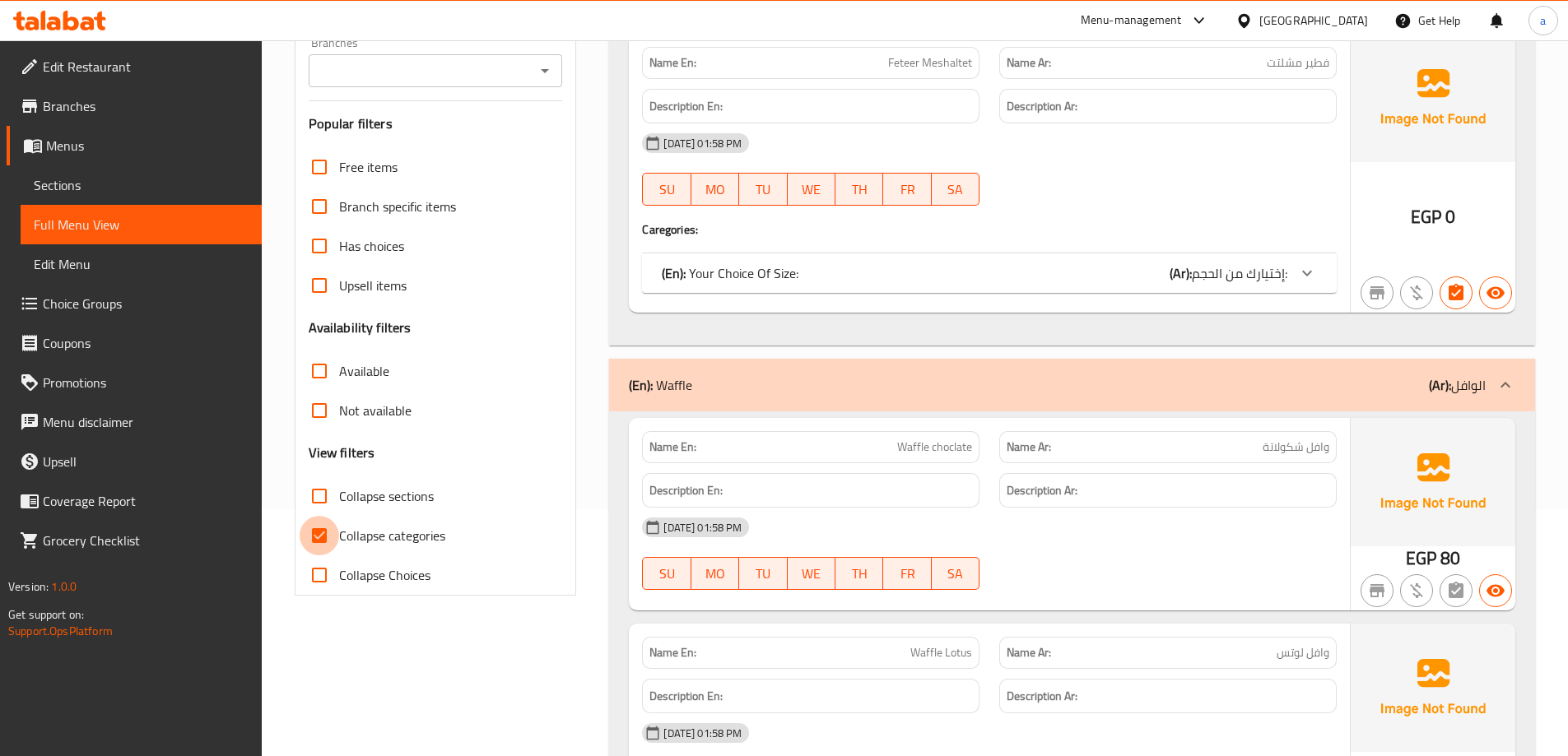
click at [325, 543] on input "Collapse categories" at bounding box center [320, 536] width 40 height 40
checkbox input "false"
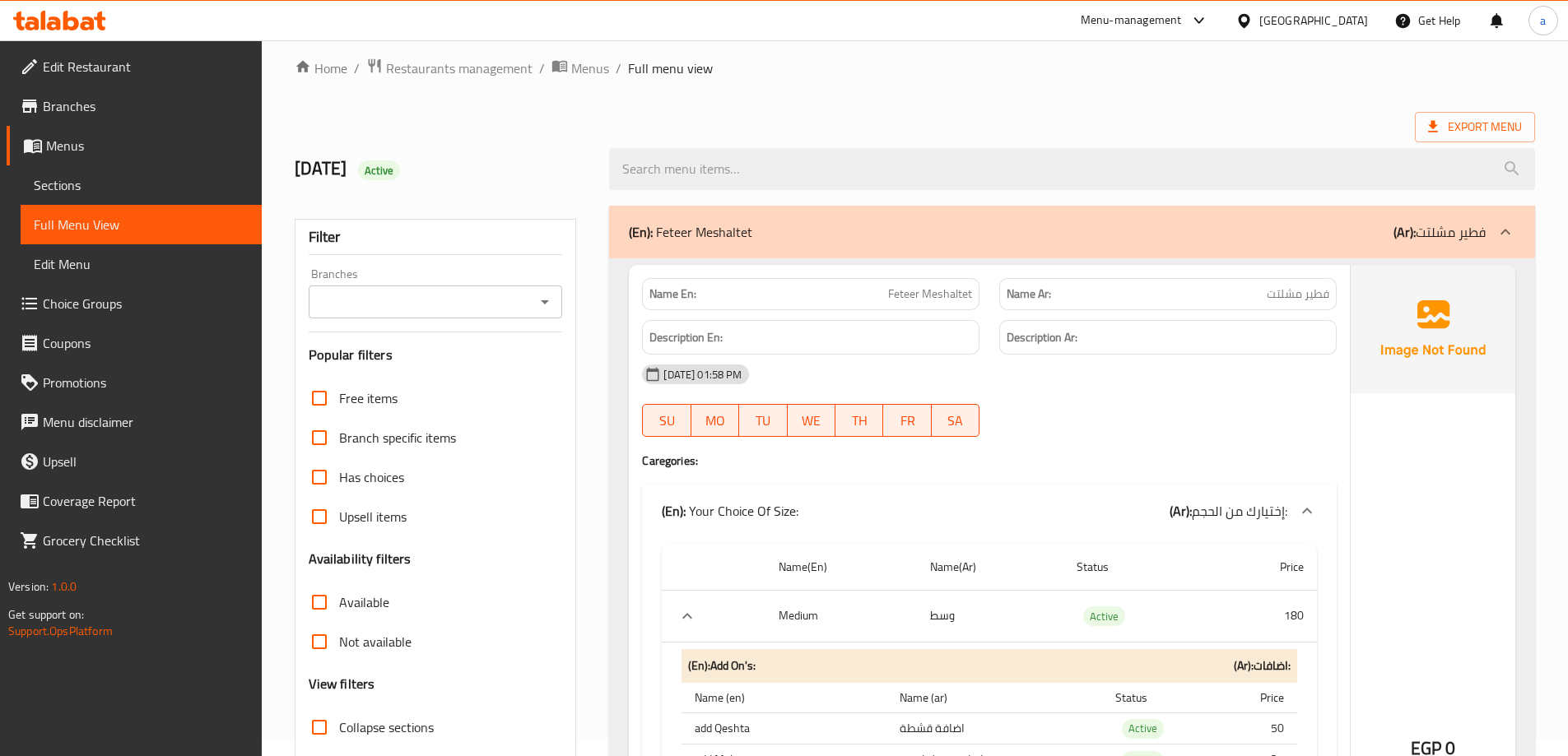
scroll to position [0, 0]
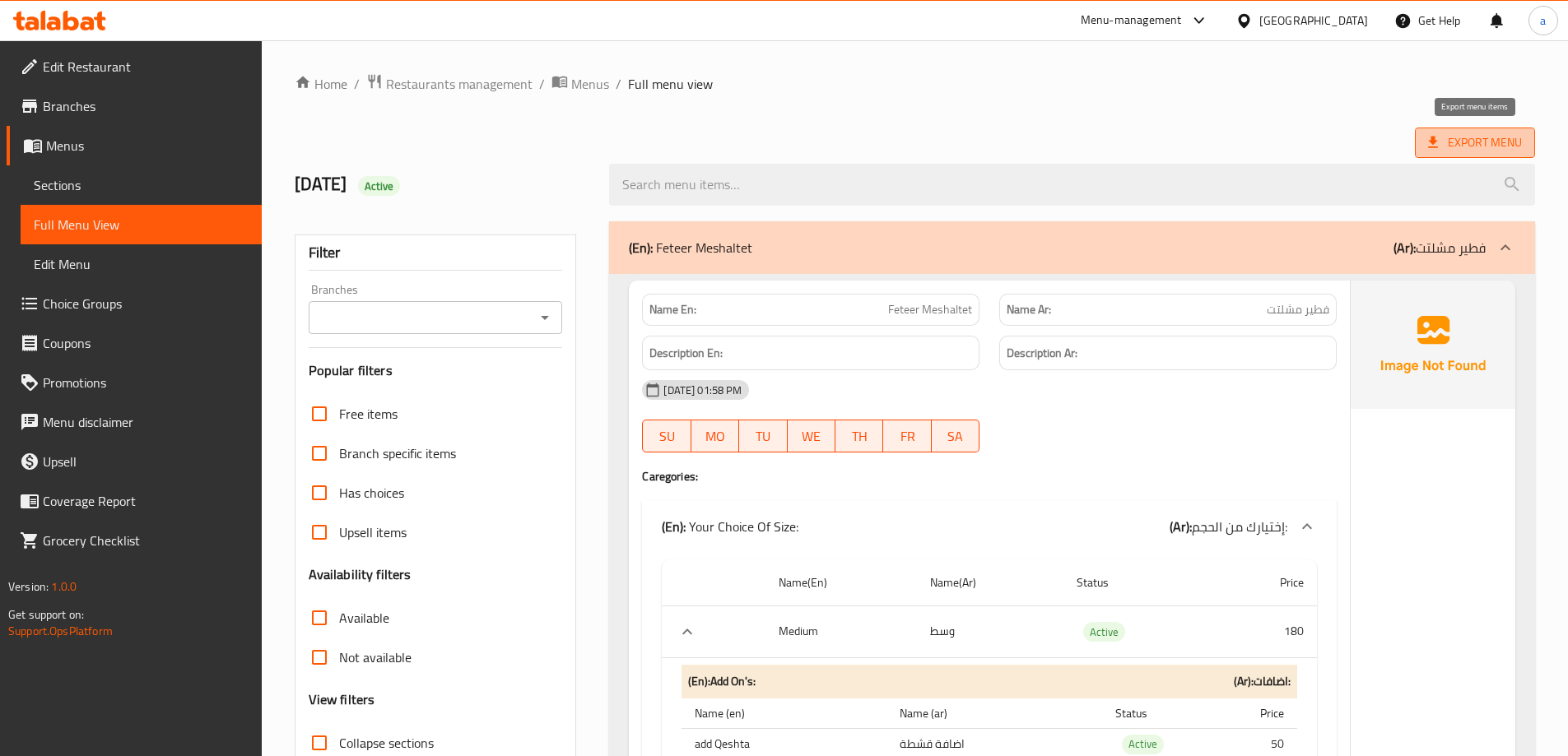
click at [1501, 140] on span "Export Menu" at bounding box center [1475, 142] width 94 height 21
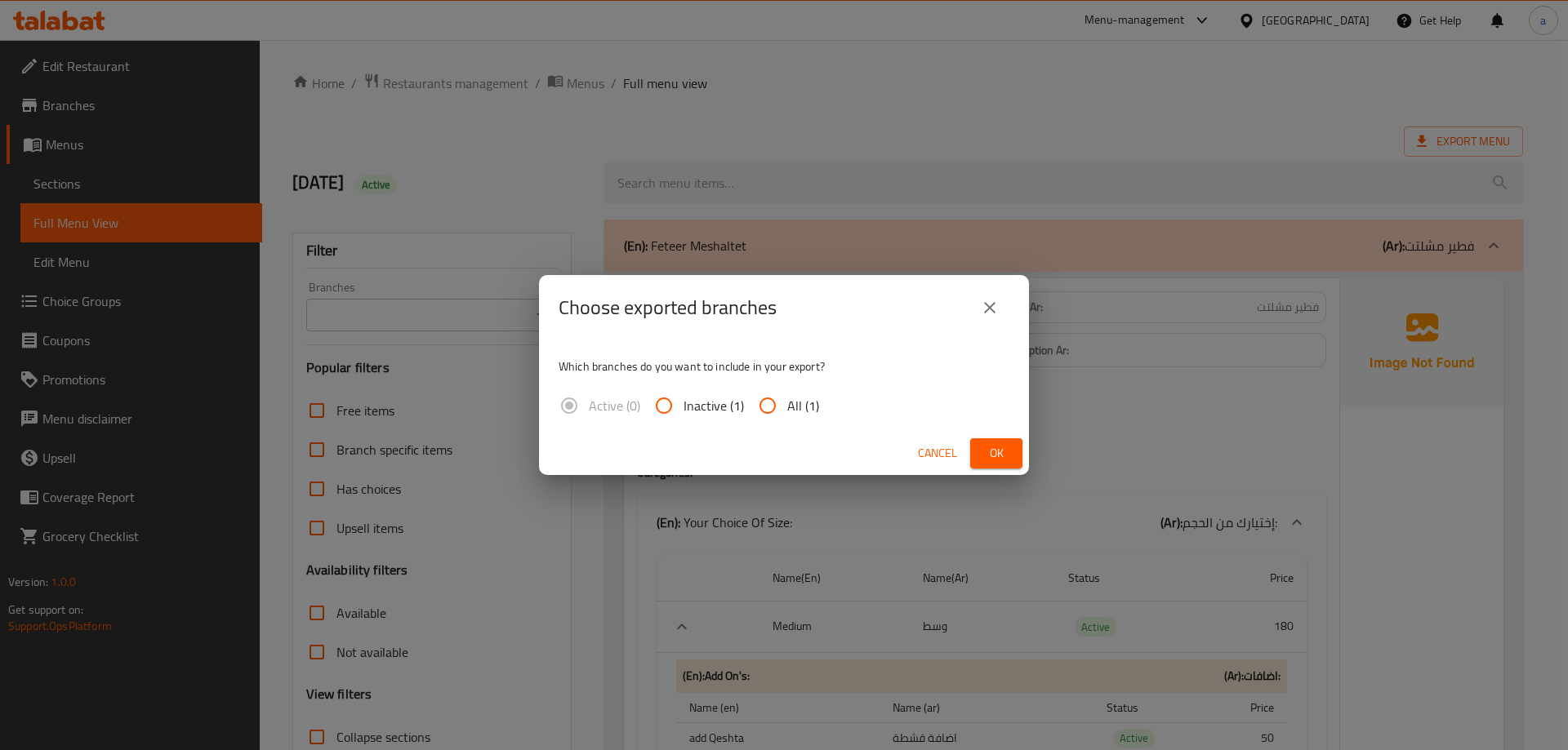
click at [760, 393] on input "All (1)" at bounding box center [768, 406] width 40 height 40
radio input "true"
click at [1000, 463] on span "Ok" at bounding box center [996, 454] width 26 height 21
